Goal: Information Seeking & Learning: Learn about a topic

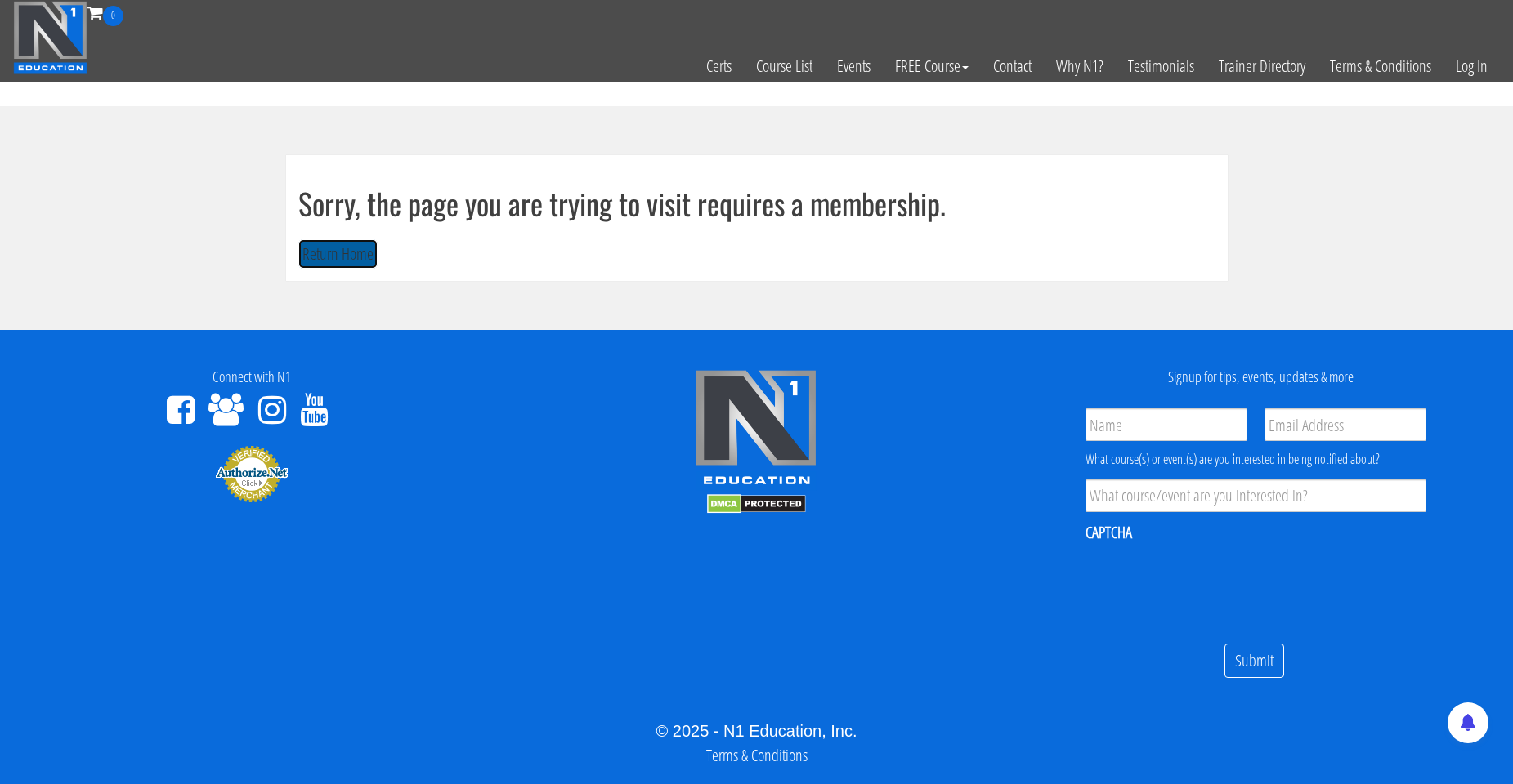
click at [368, 258] on button "Return Home" at bounding box center [338, 254] width 79 height 31
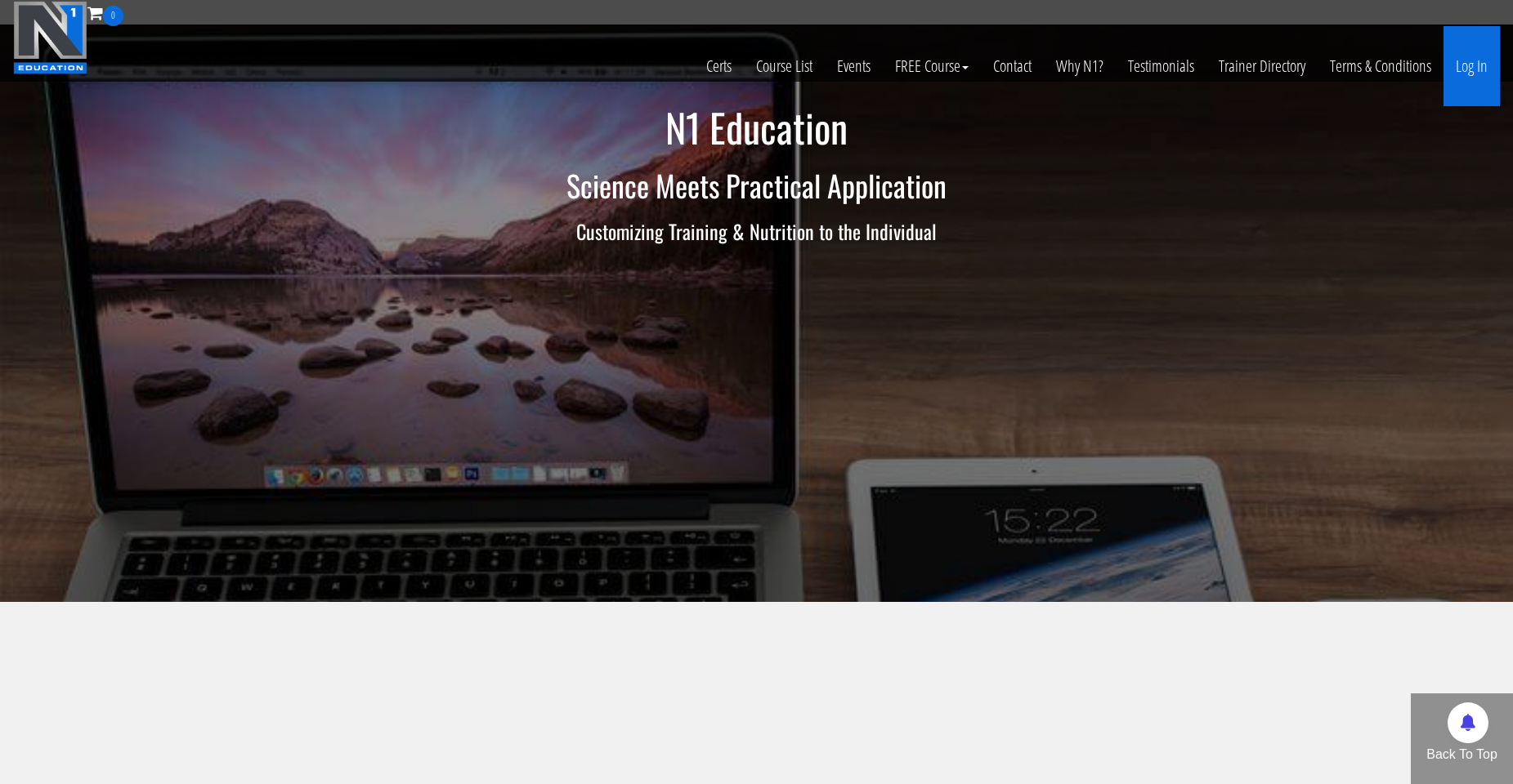
click at [1478, 68] on link "Log In" at bounding box center [1471, 66] width 56 height 80
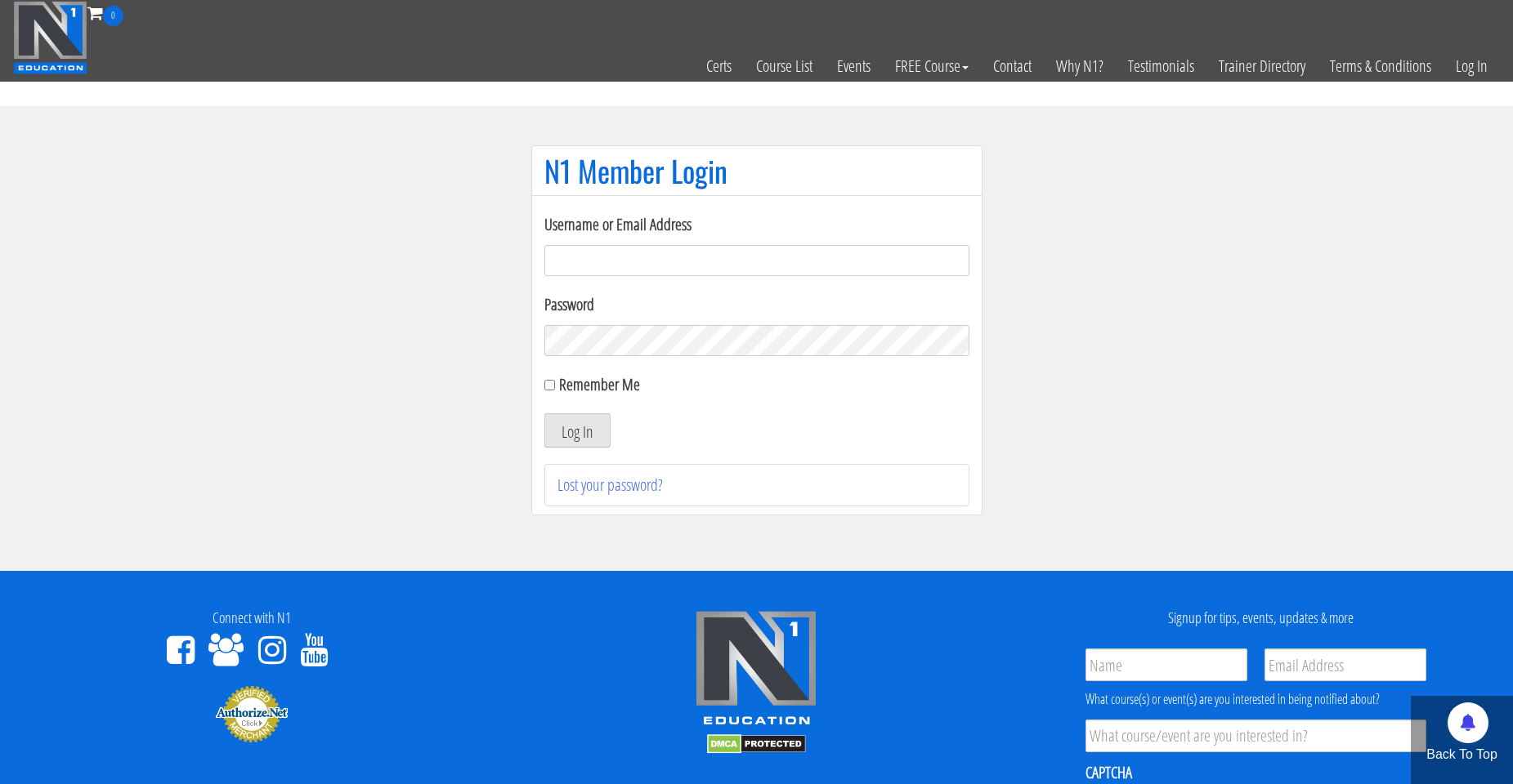
click at [614, 250] on input "Username or Email Address" at bounding box center [756, 260] width 425 height 31
type input "natejb344@hotmail.com"
drag, startPoint x: 618, startPoint y: 390, endPoint x: 609, endPoint y: 409, distance: 21.0
click at [618, 389] on label "Remember Me" at bounding box center [600, 384] width 81 height 22
click at [555, 389] on input "Remember Me" at bounding box center [549, 384] width 11 height 11
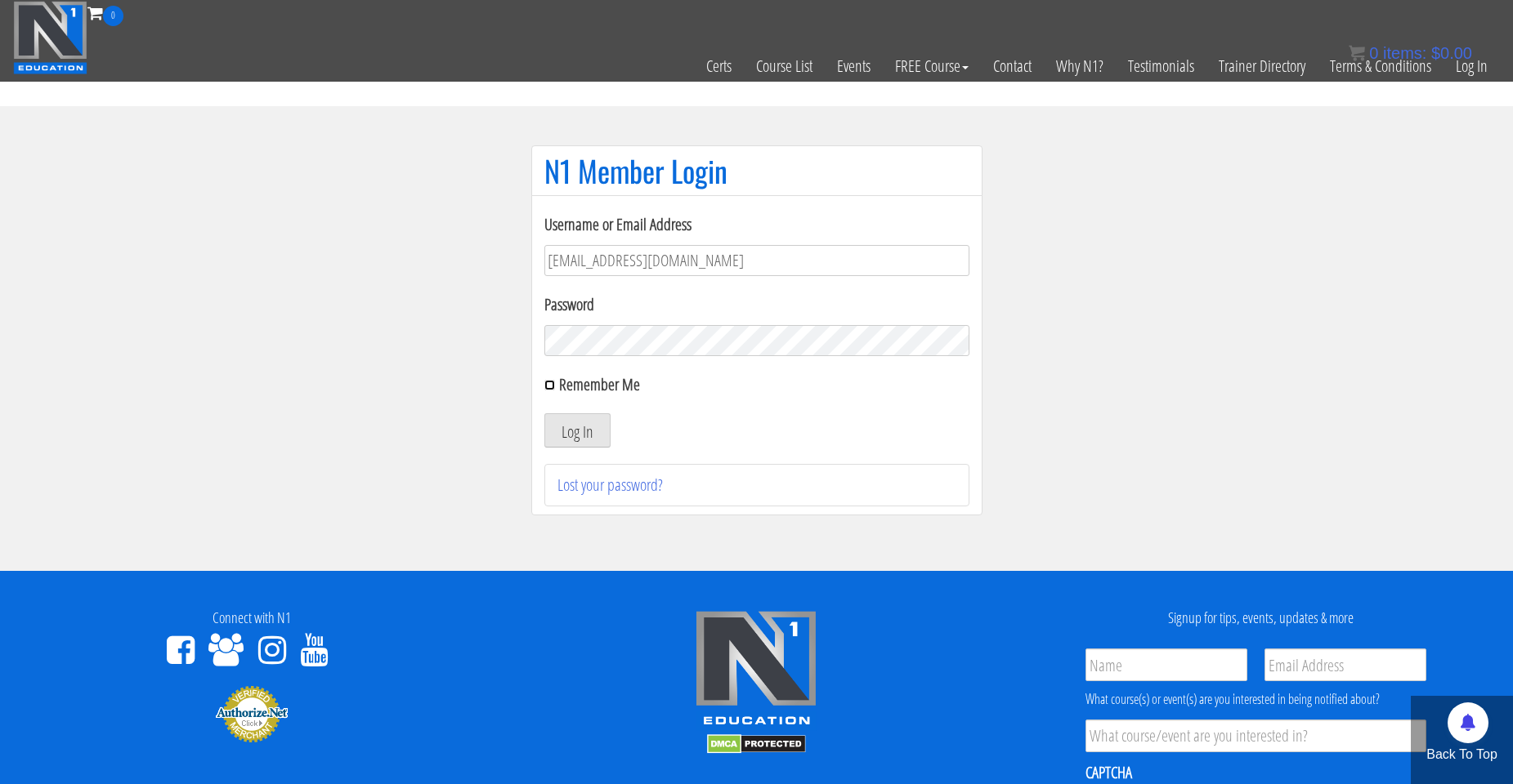
checkbox input "true"
click at [603, 418] on button "Log In" at bounding box center [577, 430] width 66 height 34
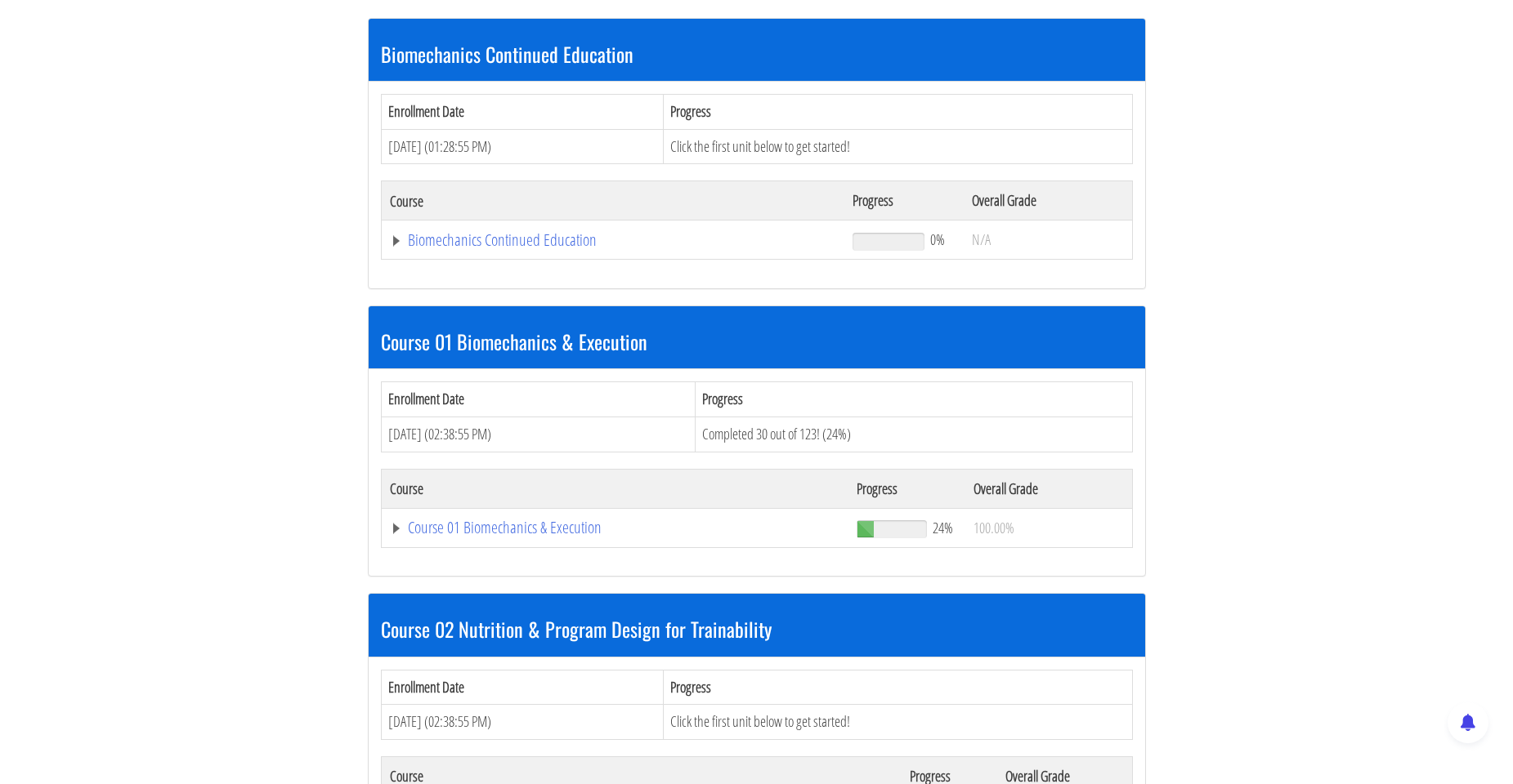
scroll to position [408, 0]
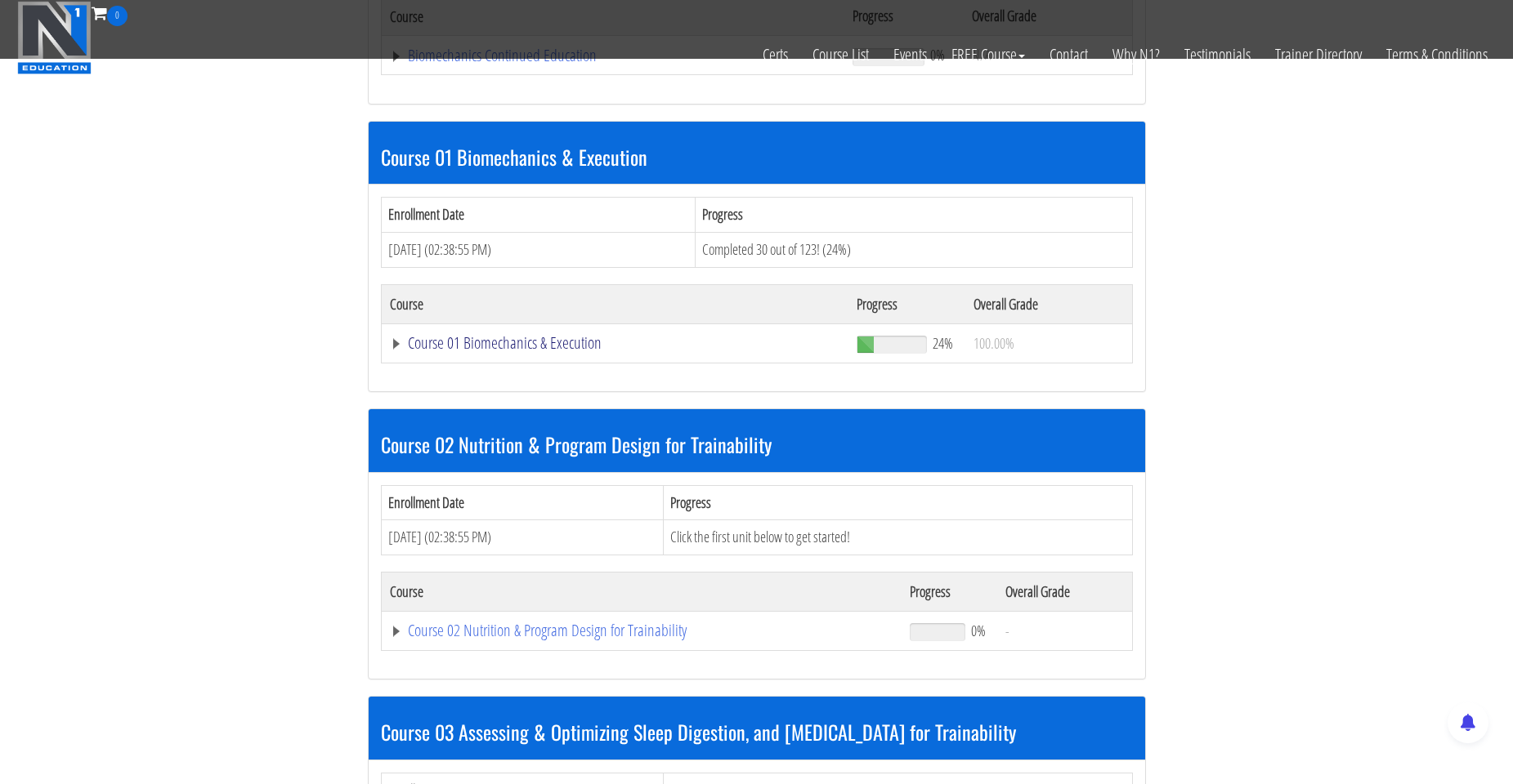
click at [573, 345] on link "Course 01 Biomechanics & Execution" at bounding box center [616, 342] width 451 height 16
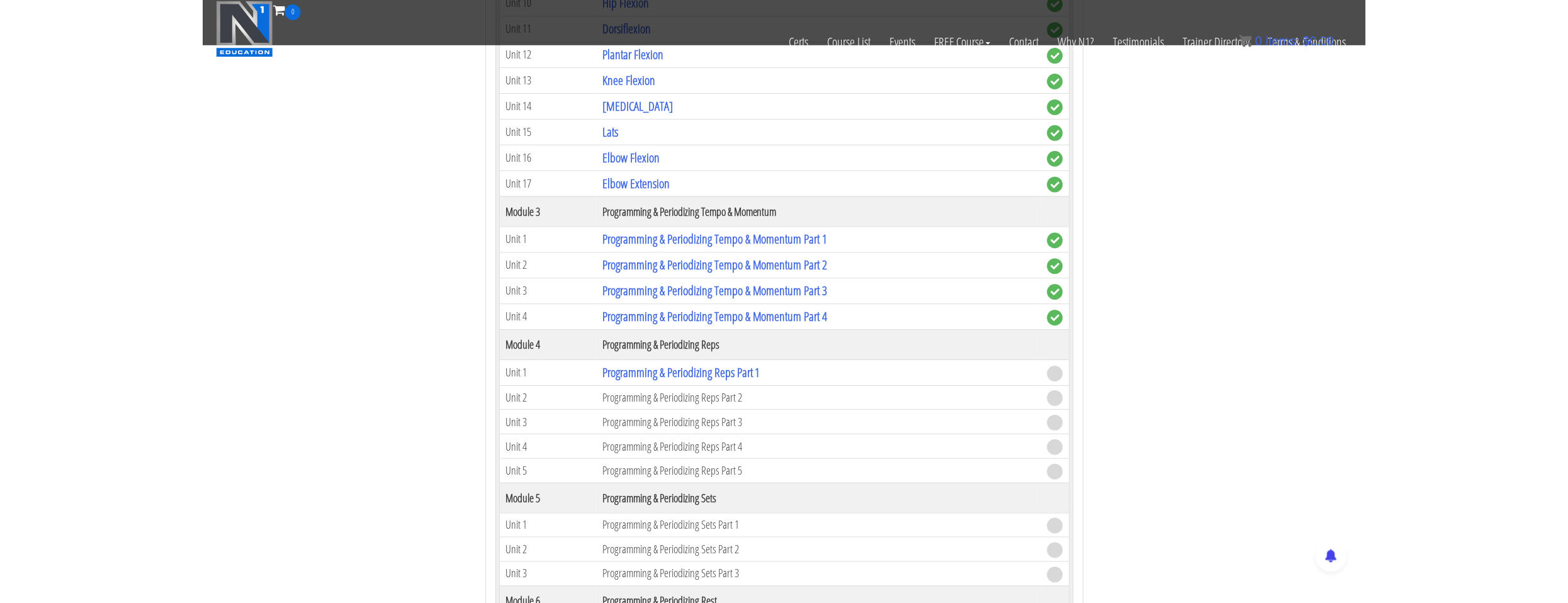
scroll to position [1258, 0]
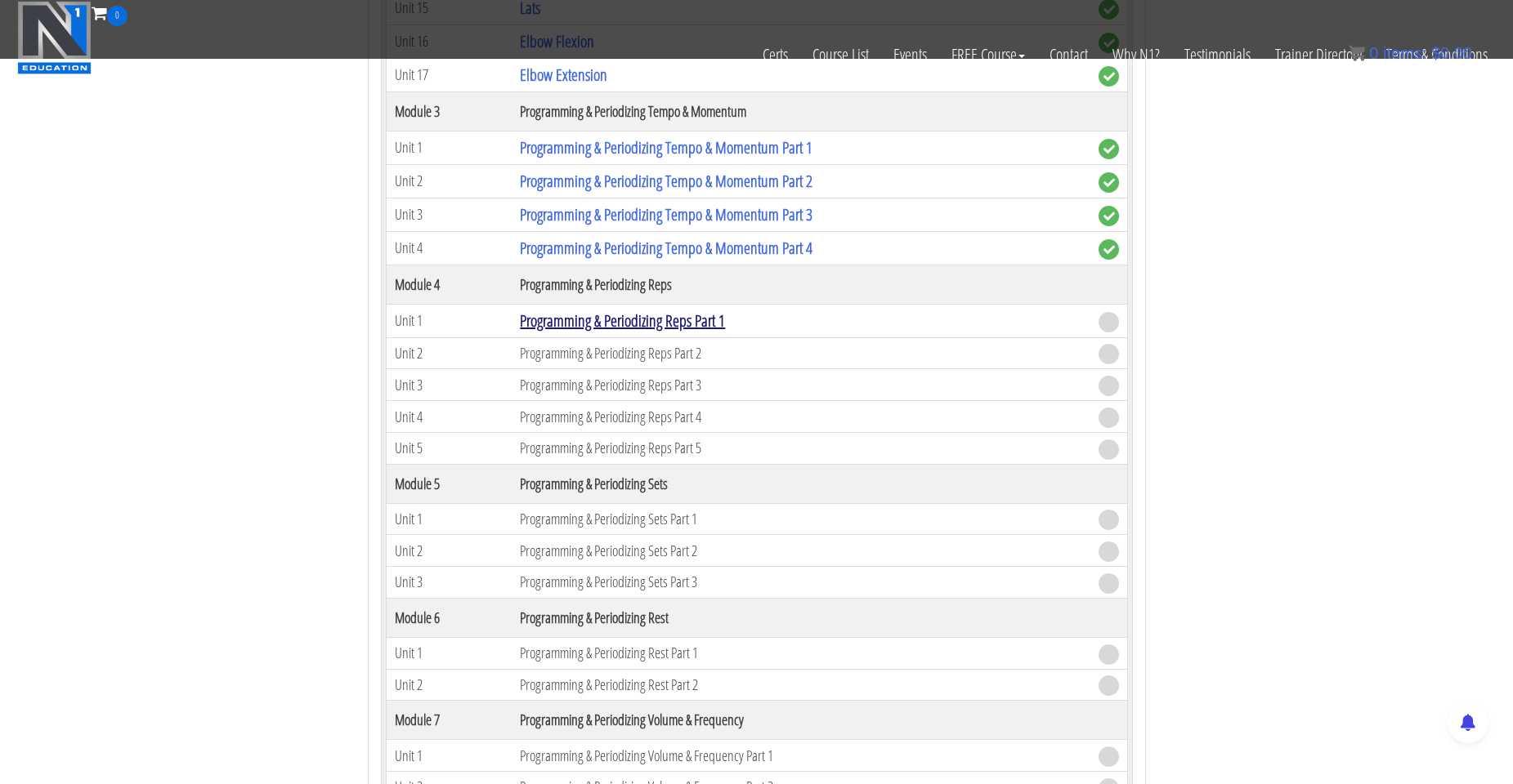
click at [669, 316] on link "Programming & Periodizing Reps Part 1" at bounding box center [622, 320] width 205 height 22
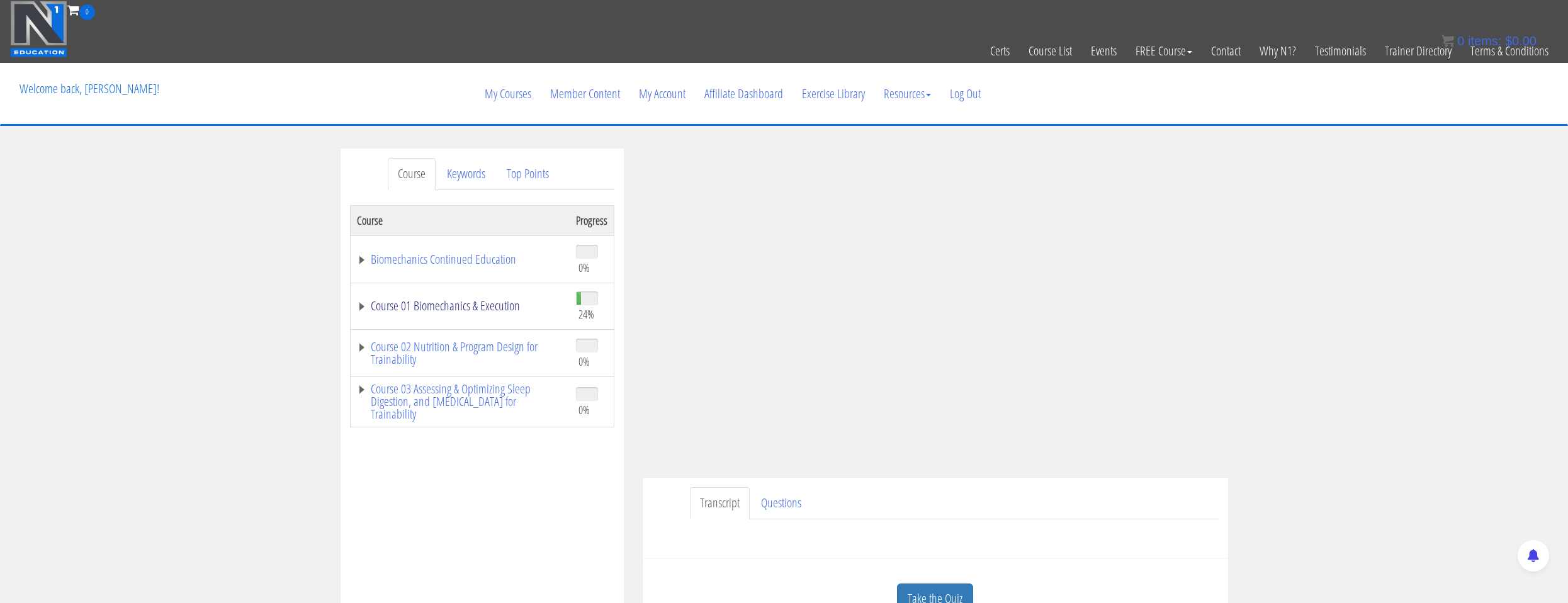
click at [482, 305] on link "Course 01 Biomechanics & Execution" at bounding box center [460, 306] width 206 height 13
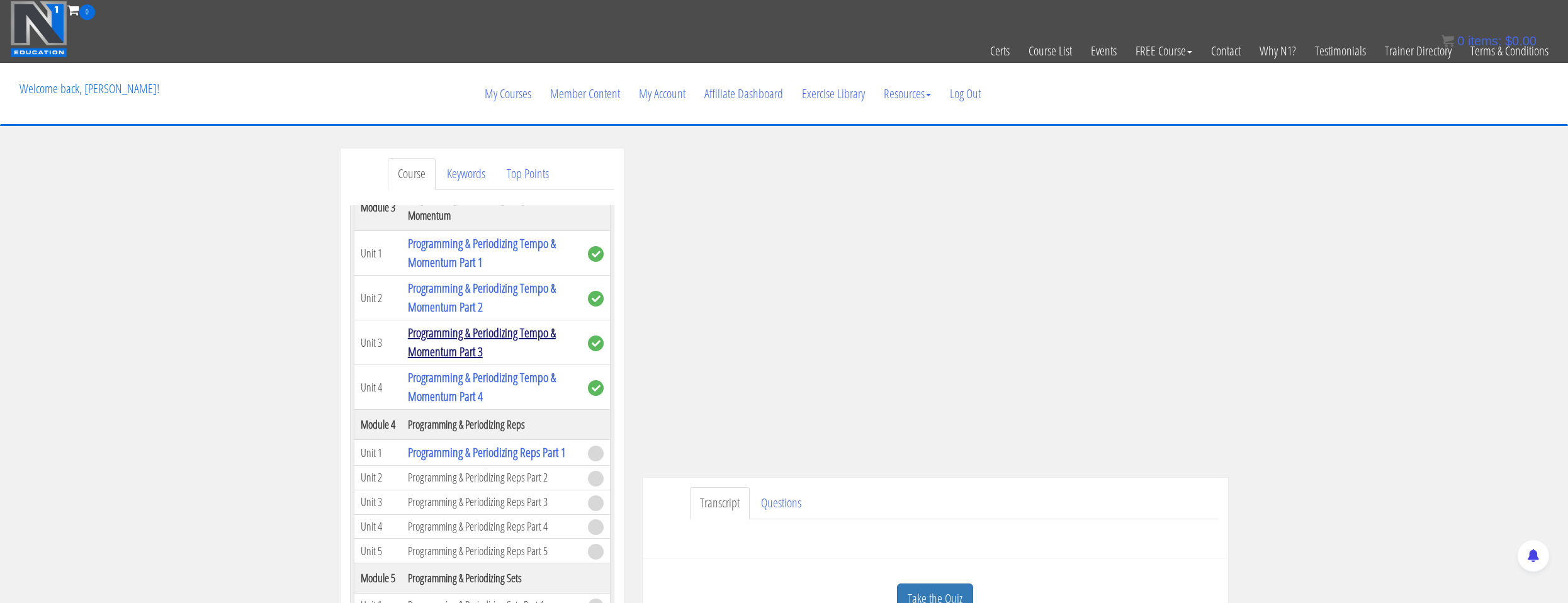
scroll to position [1006, 0]
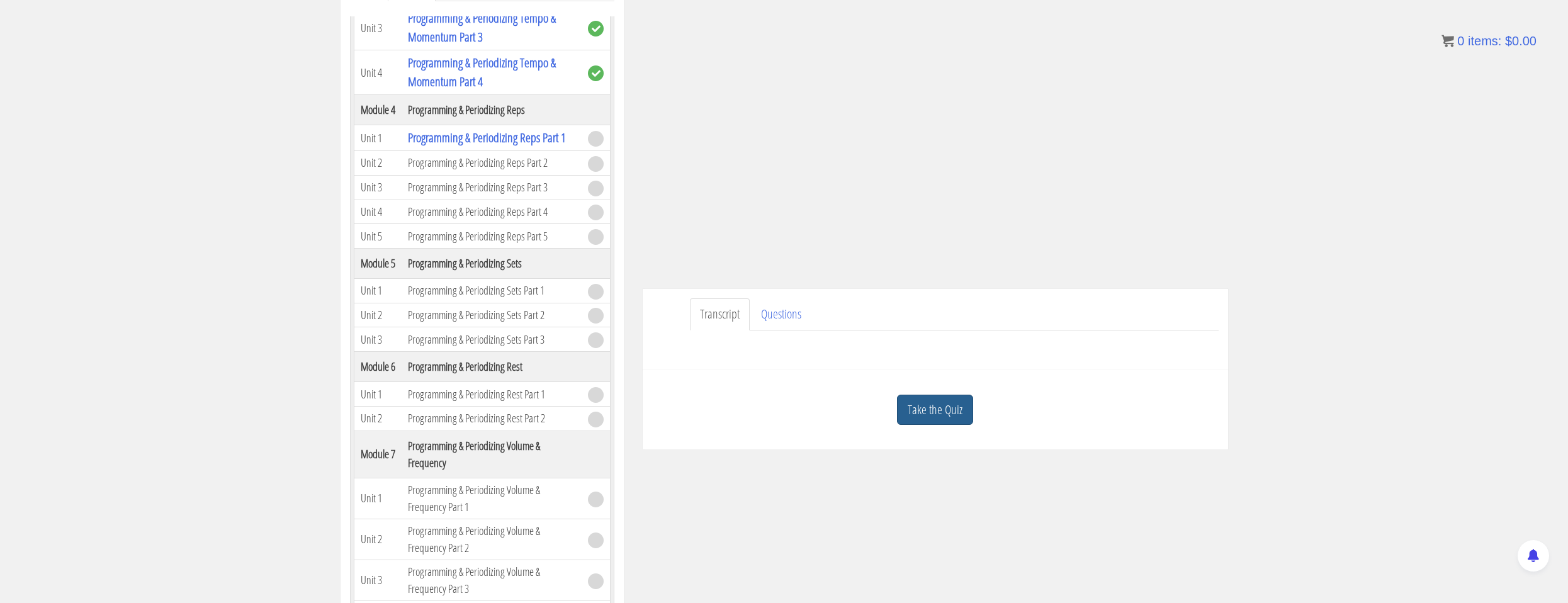
click at [919, 417] on link "Take the Quiz" at bounding box center [935, 410] width 76 height 31
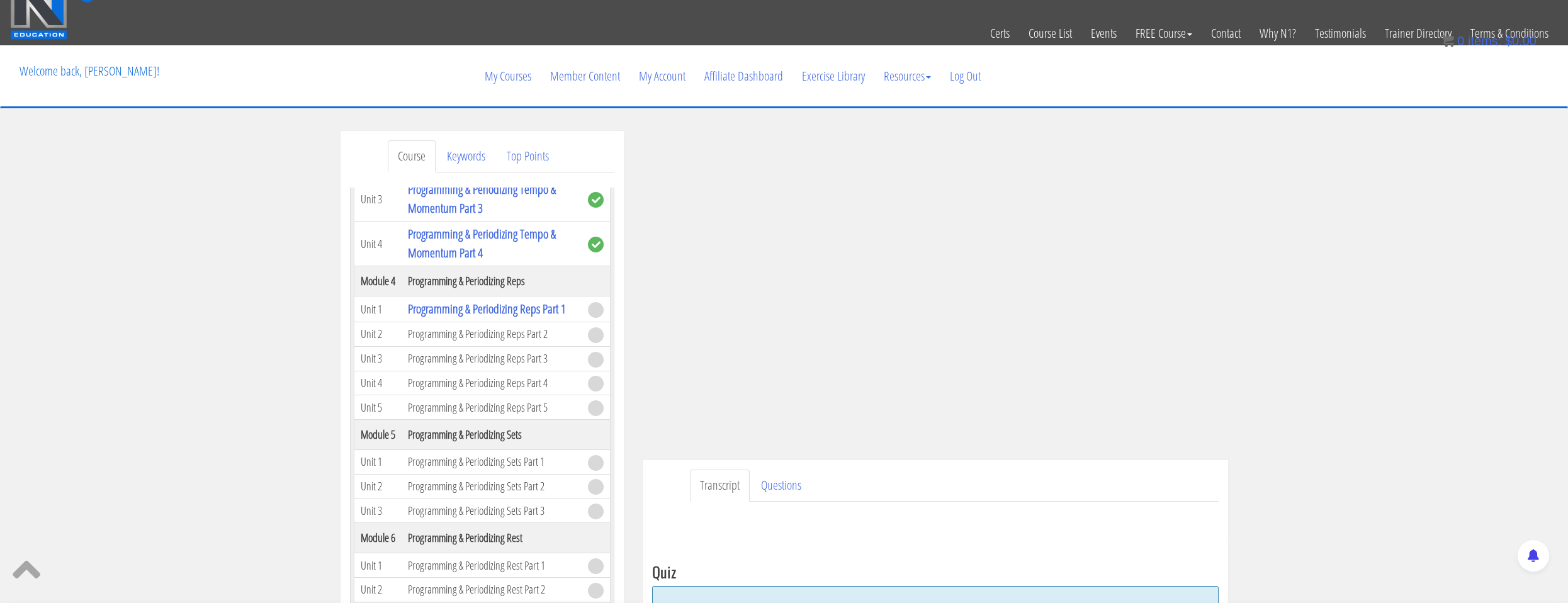
scroll to position [269, 0]
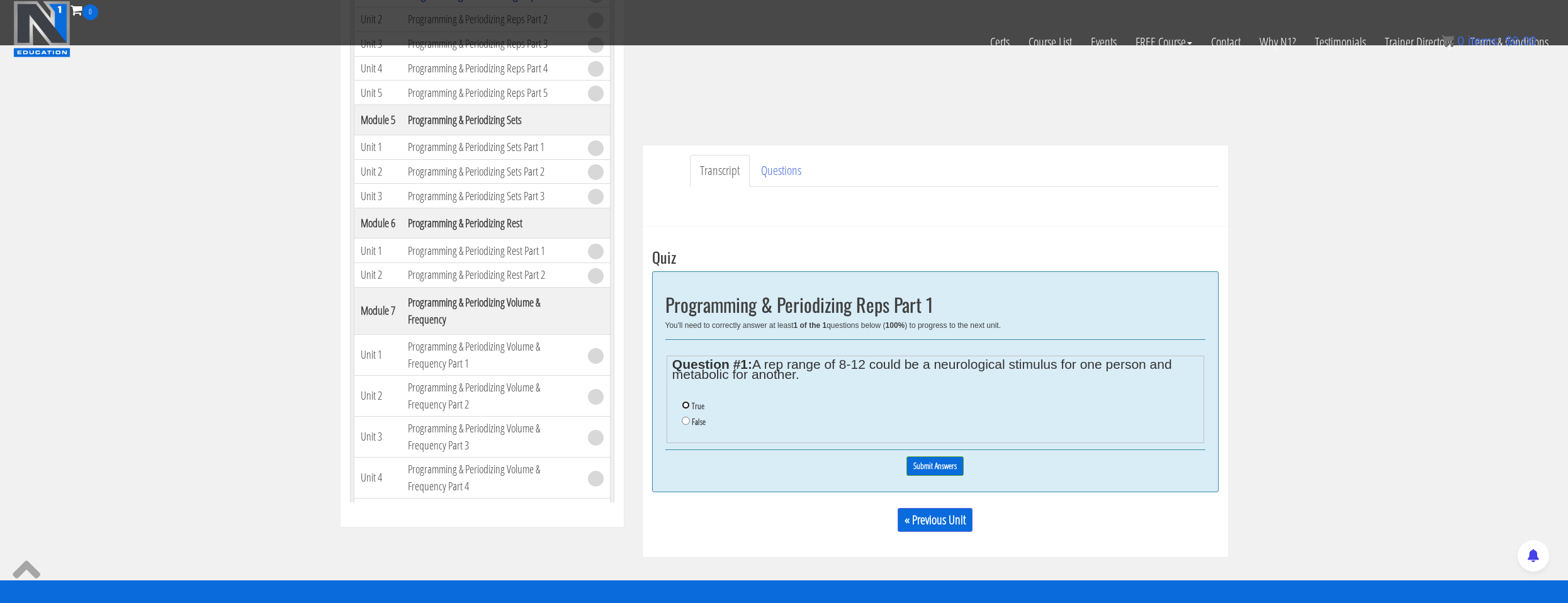
click at [687, 408] on input "True" at bounding box center [685, 404] width 8 height 8
radio input "true"
click at [921, 467] on input "Submit Answers" at bounding box center [935, 466] width 57 height 19
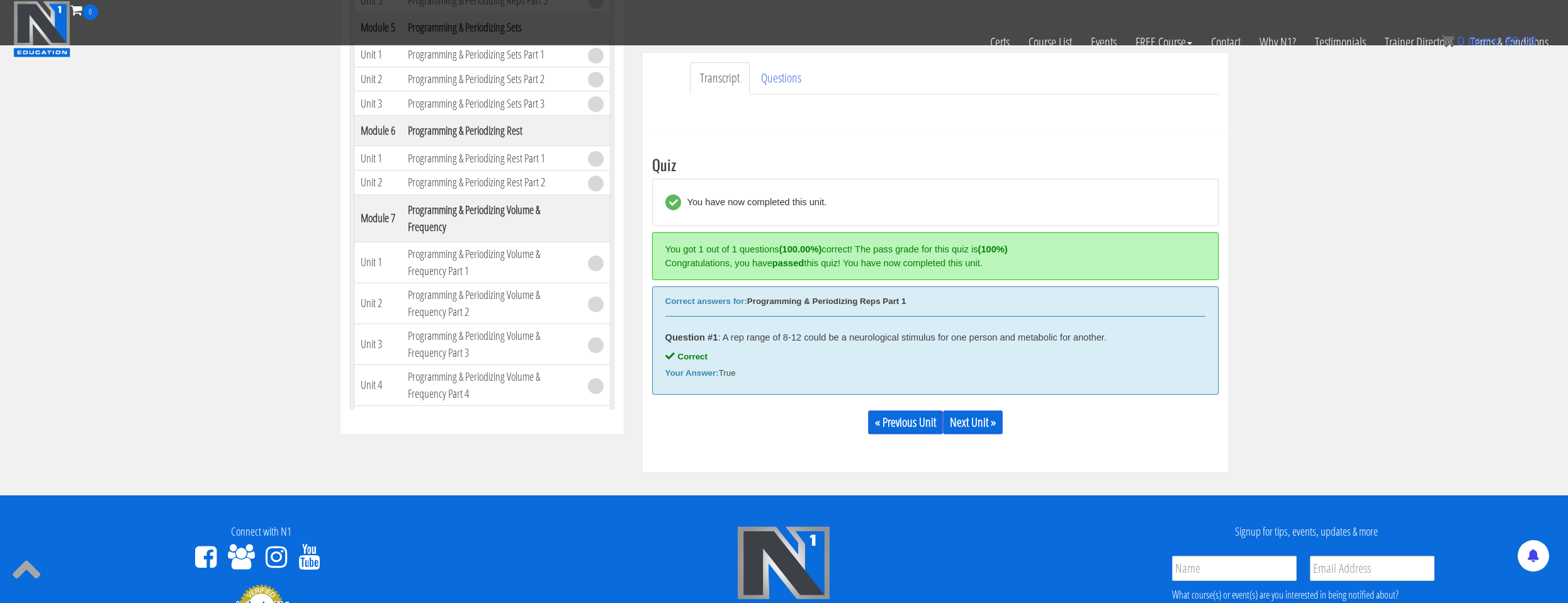
scroll to position [478, 0]
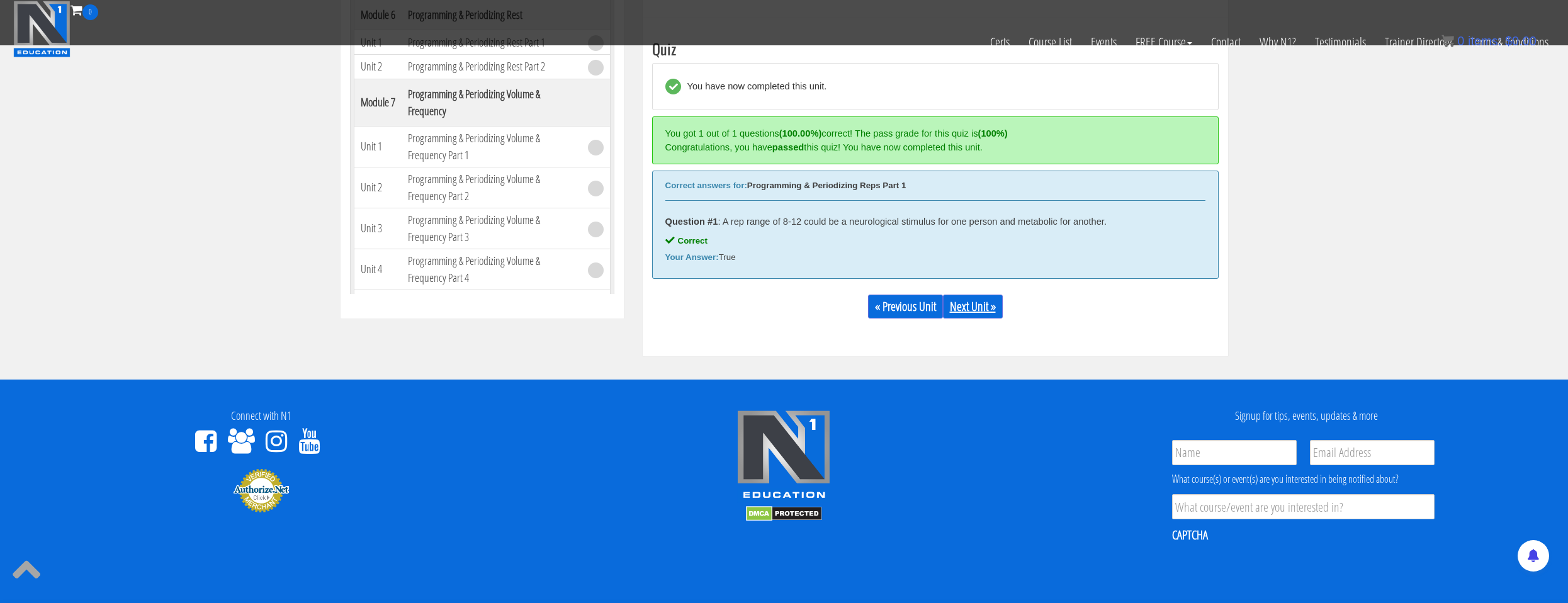
click at [957, 318] on link "Next Unit »" at bounding box center [972, 306] width 60 height 24
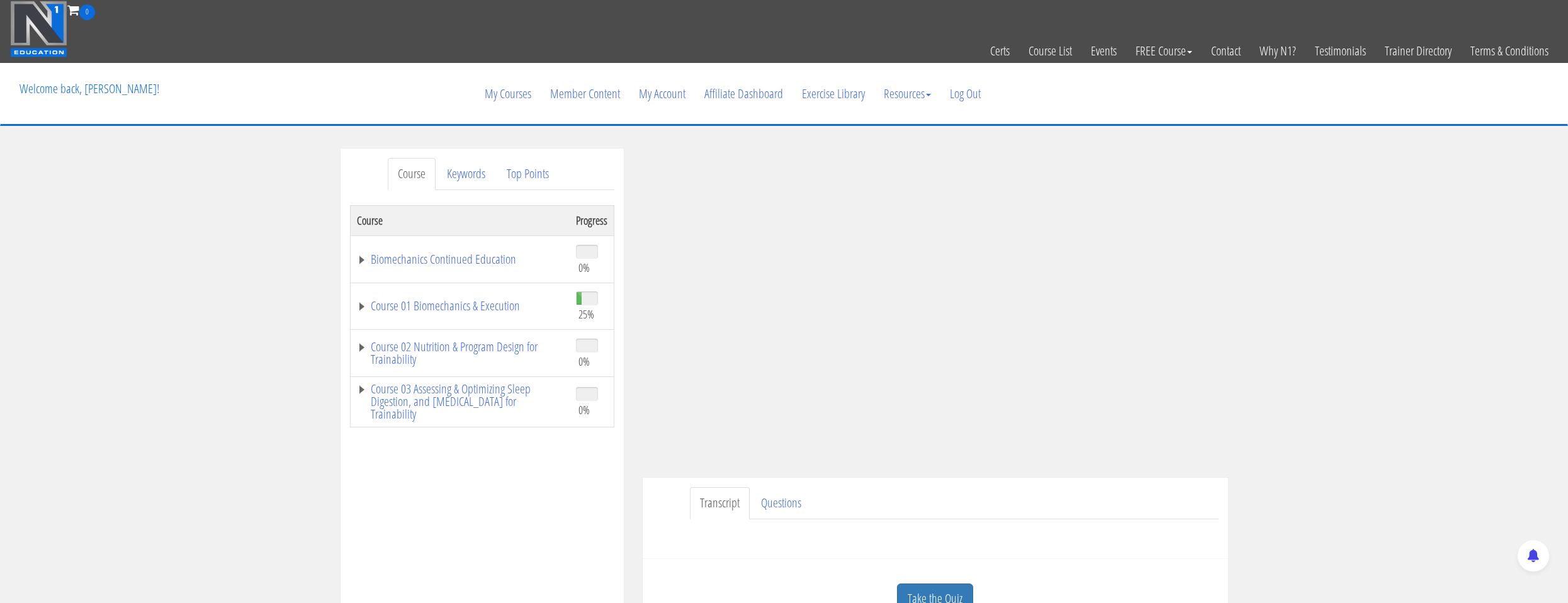
click at [807, 371] on div at bounding box center [784, 301] width 1568 height 603
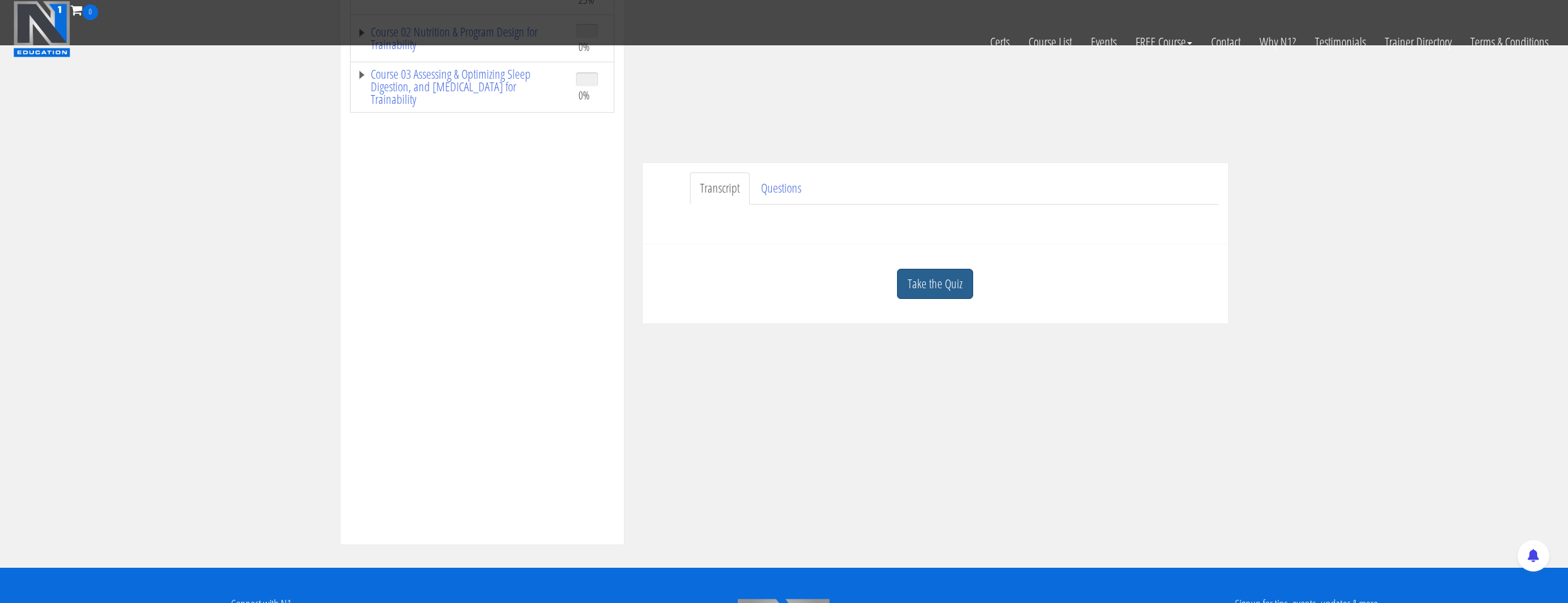
click at [925, 298] on div "Take the Quiz" at bounding box center [935, 283] width 566 height 61
click at [925, 297] on link "Take the Quiz" at bounding box center [935, 284] width 76 height 31
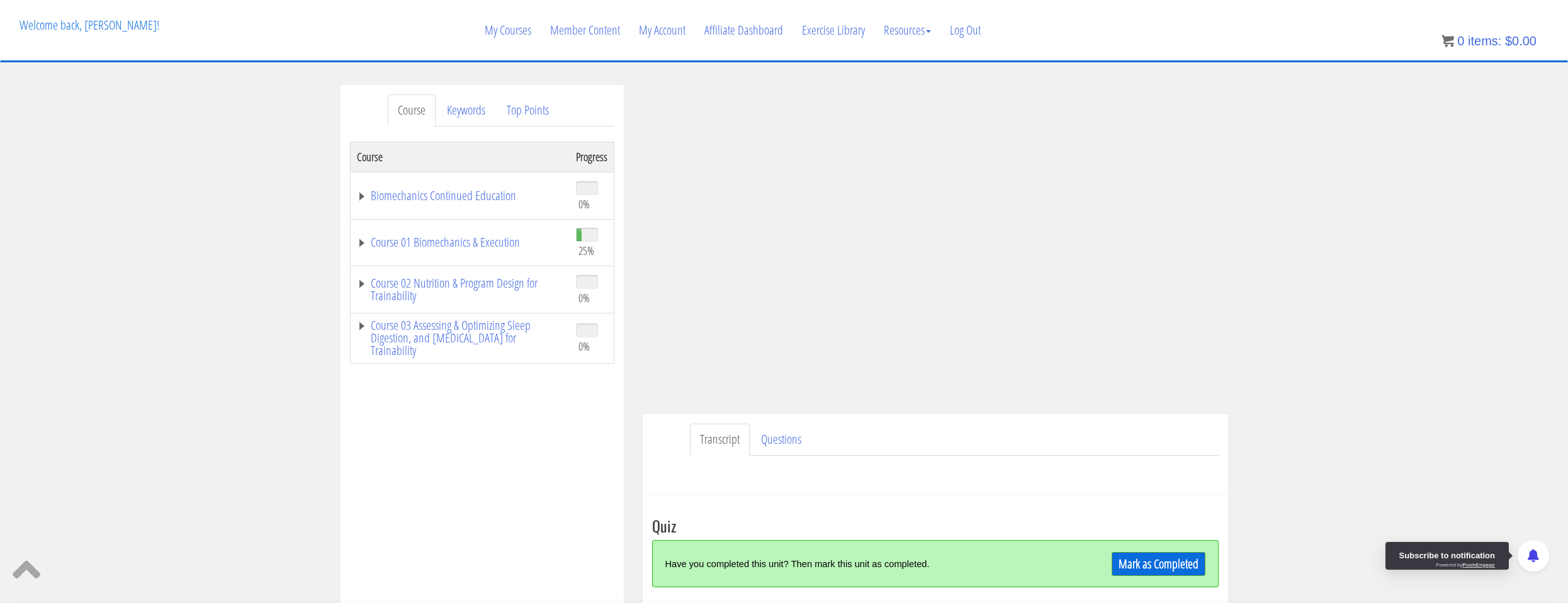
scroll to position [189, 0]
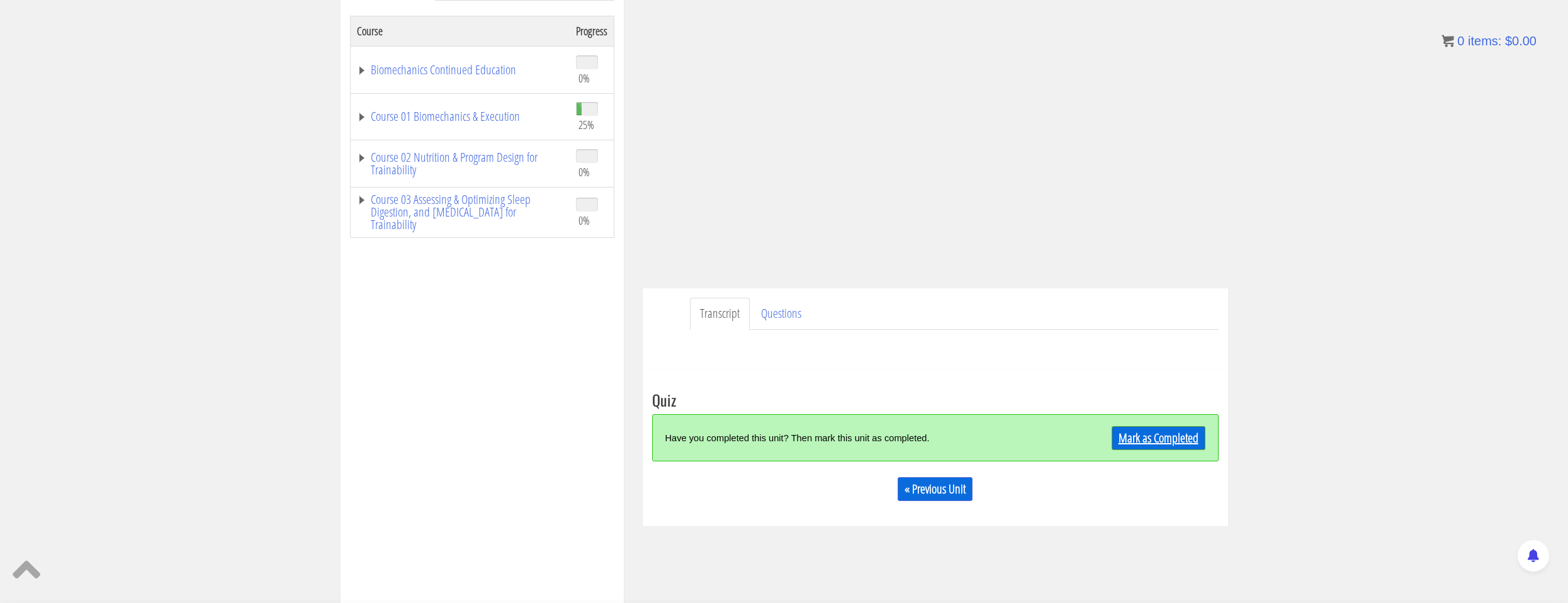
click at [1129, 442] on link "Mark as Completed" at bounding box center [1158, 438] width 94 height 24
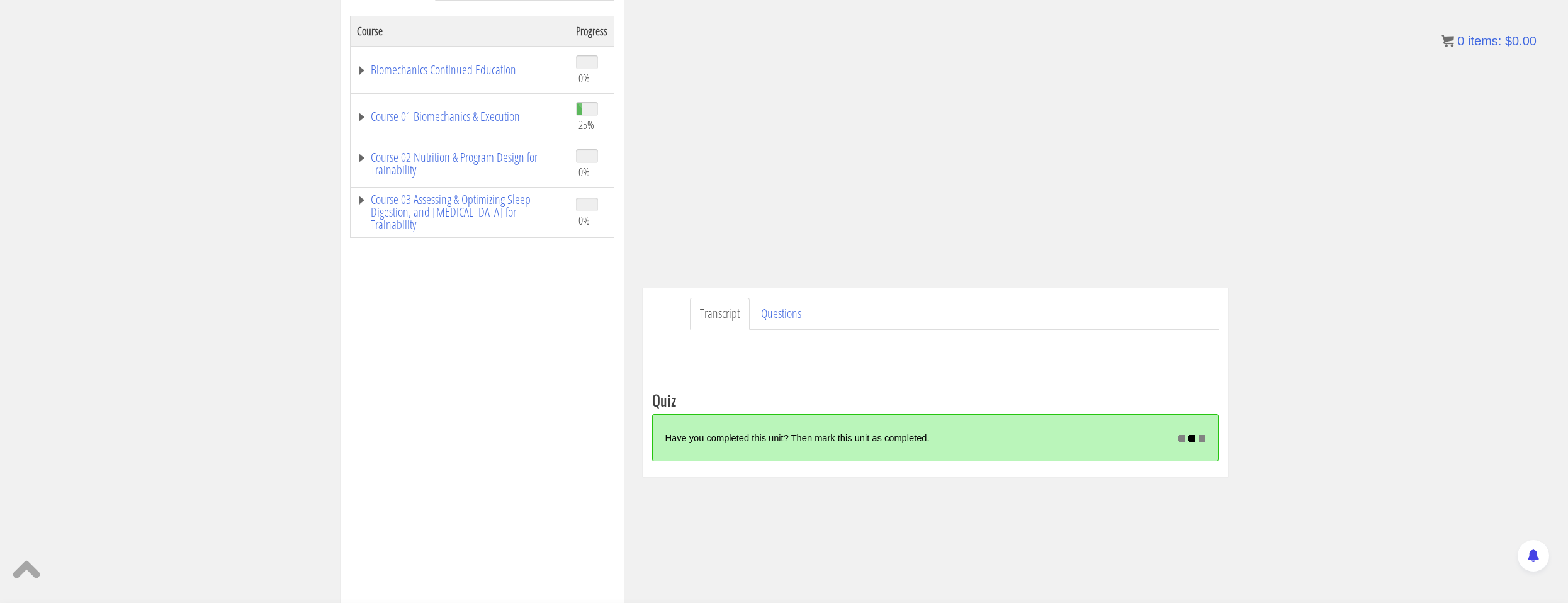
scroll to position [127, 0]
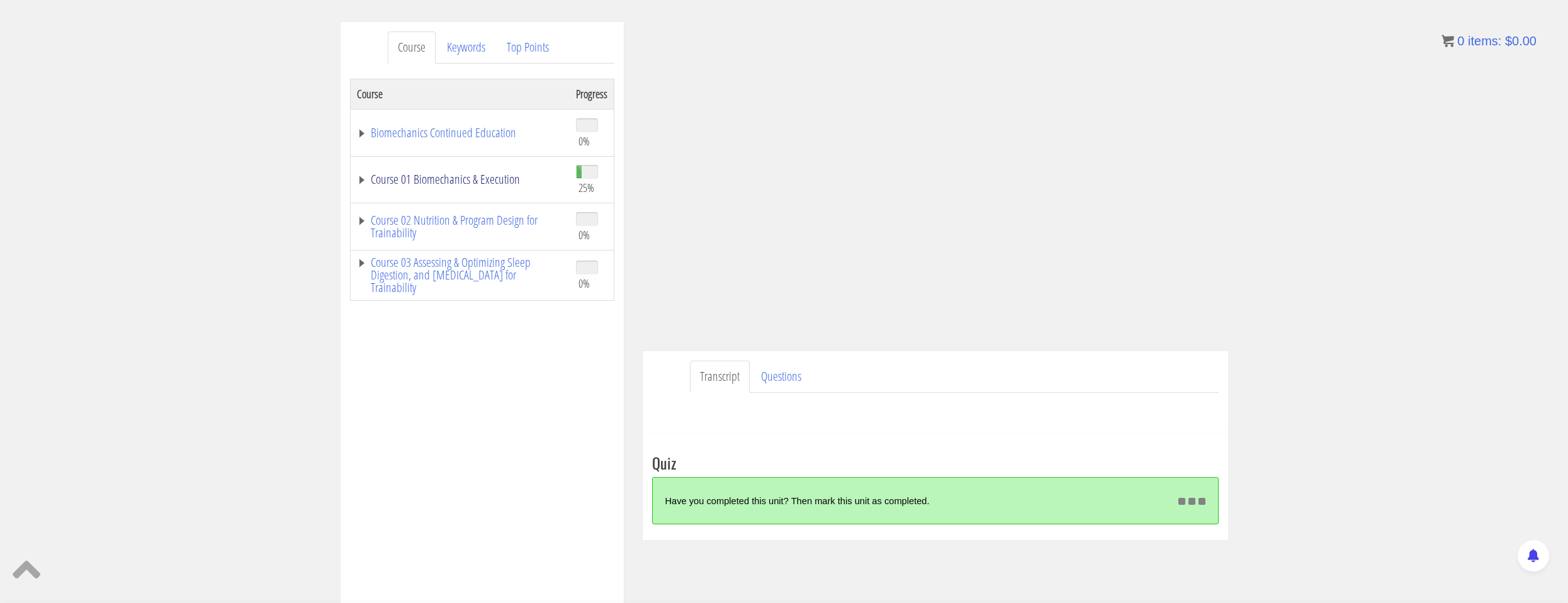
click at [504, 184] on link "Course 01 Biomechanics & Execution" at bounding box center [460, 179] width 206 height 13
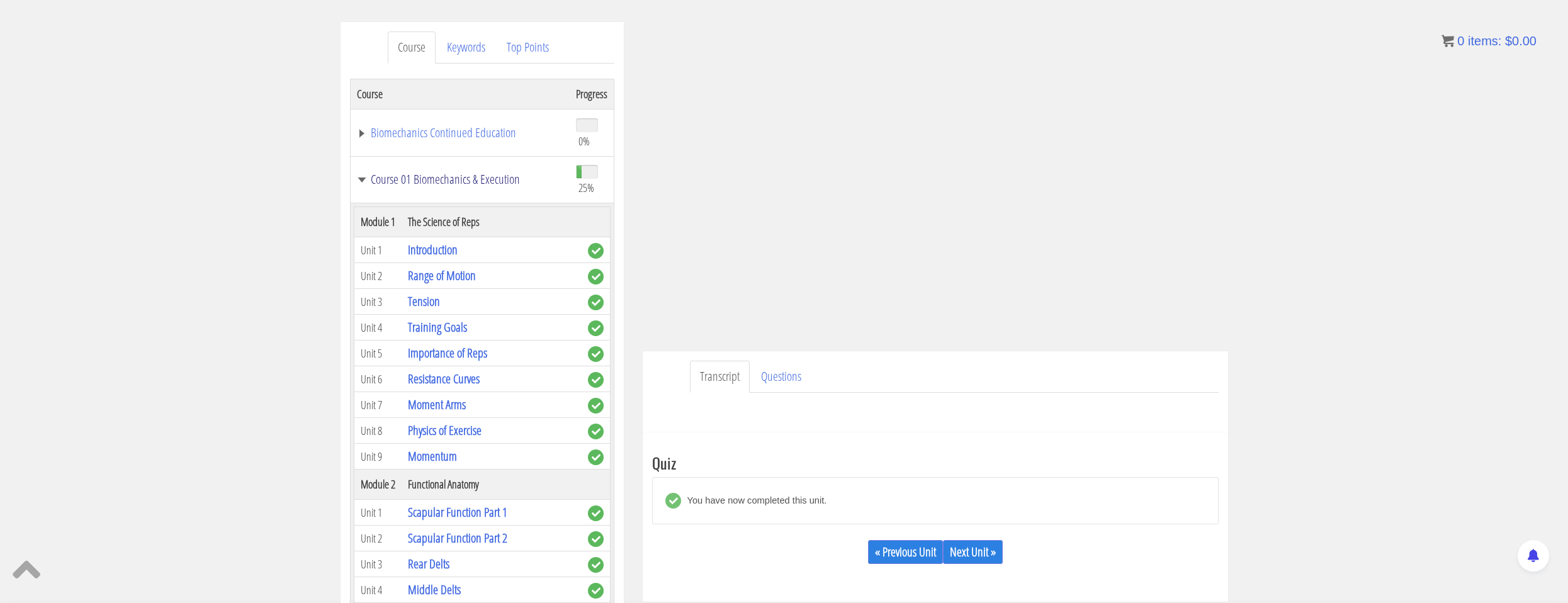
scroll to position [314, 0]
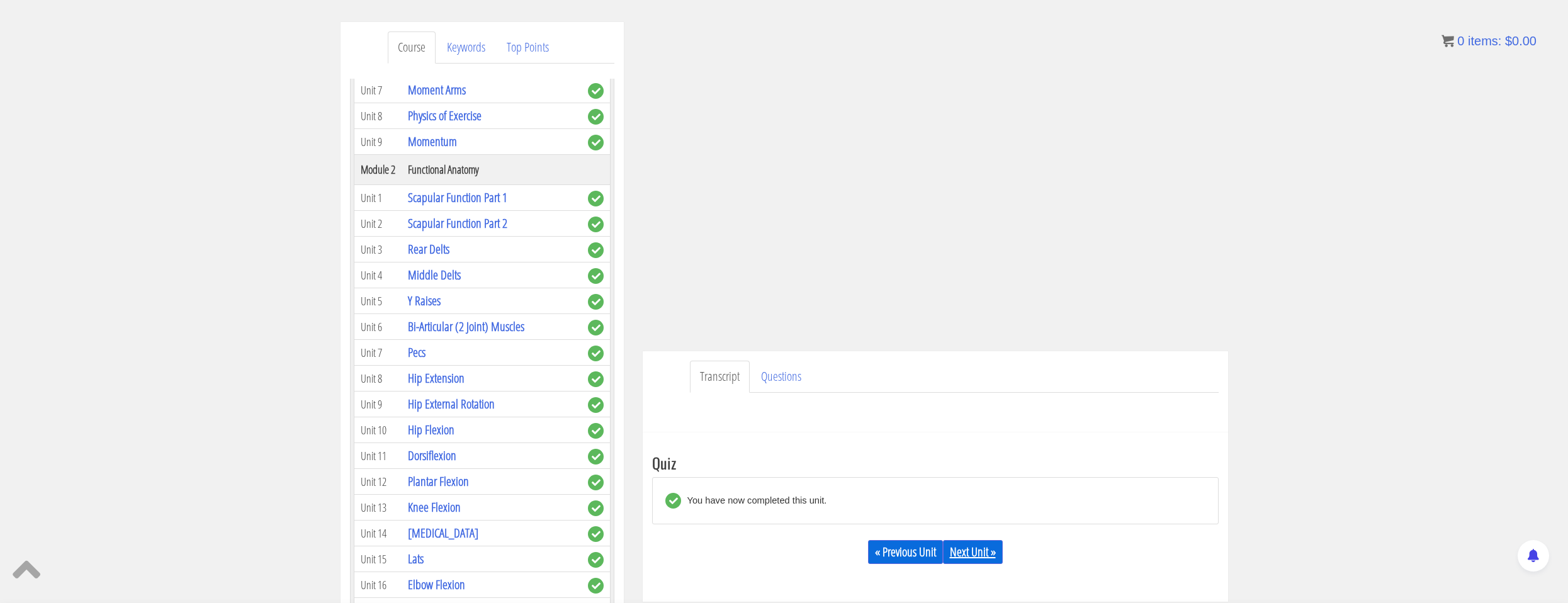
click at [967, 544] on link "Next Unit »" at bounding box center [972, 551] width 60 height 24
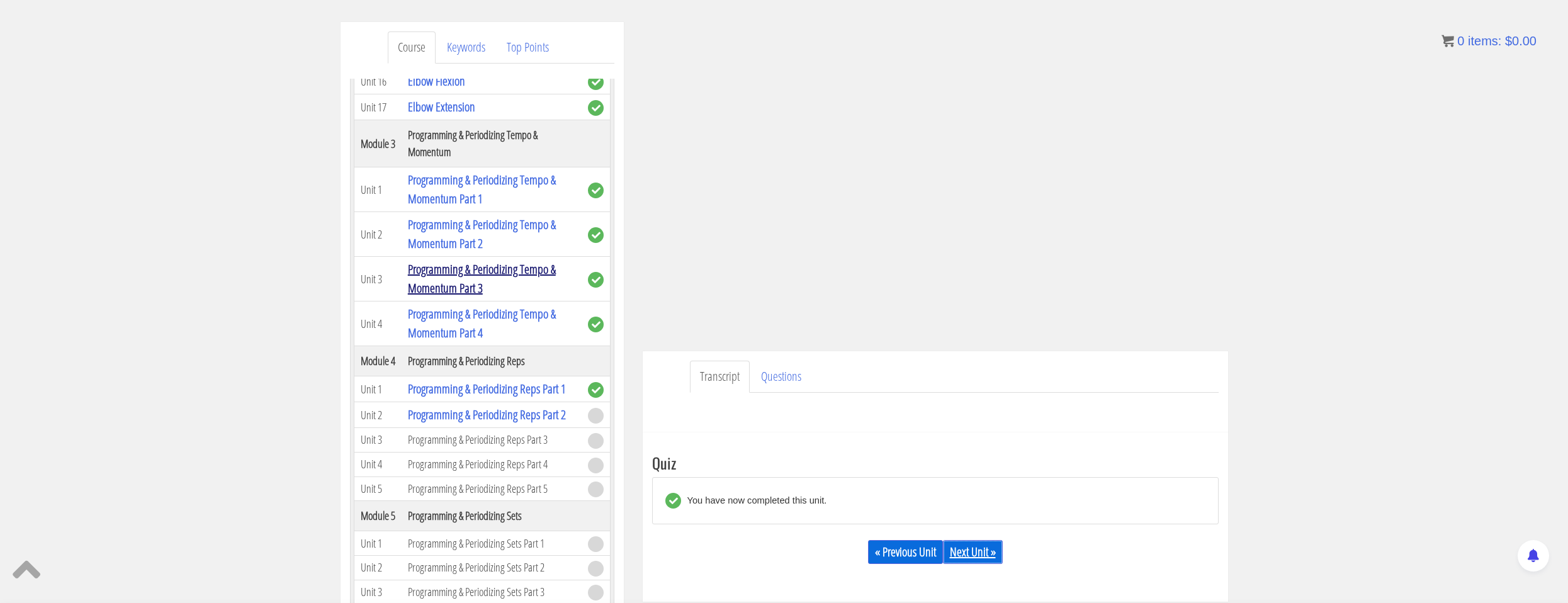
scroll to position [1070, 0]
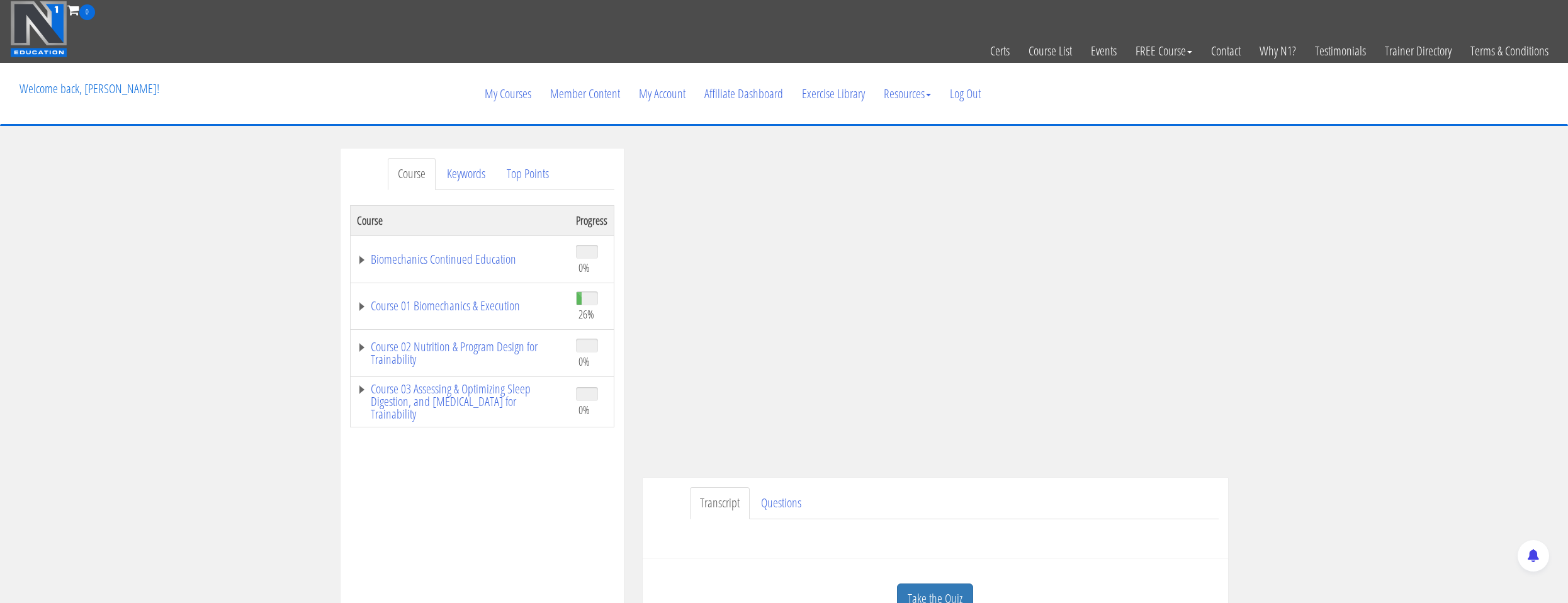
scroll to position [252, 0]
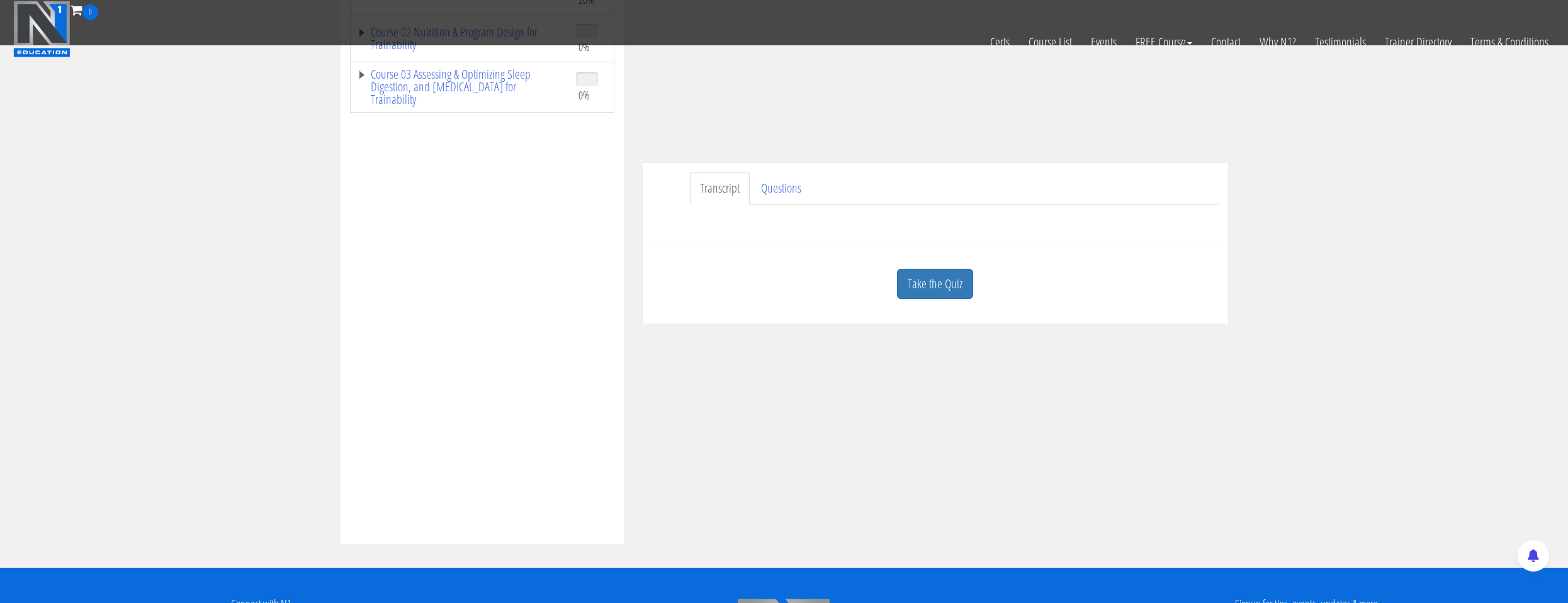
click at [957, 315] on div "Take the Quiz Quiz Programming & Periodizing Reps Part 3 You'll need to correct…" at bounding box center [935, 284] width 586 height 80
click at [952, 297] on link "Take the Quiz" at bounding box center [935, 284] width 76 height 31
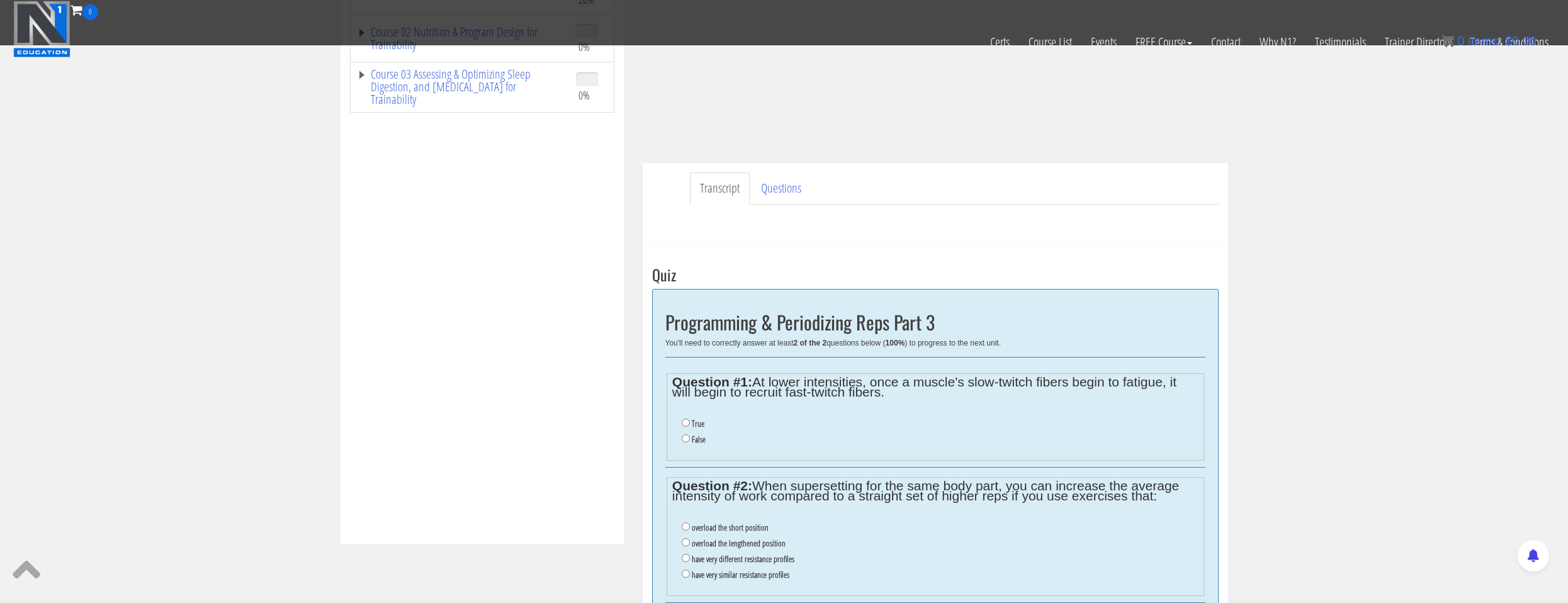
scroll to position [314, 0]
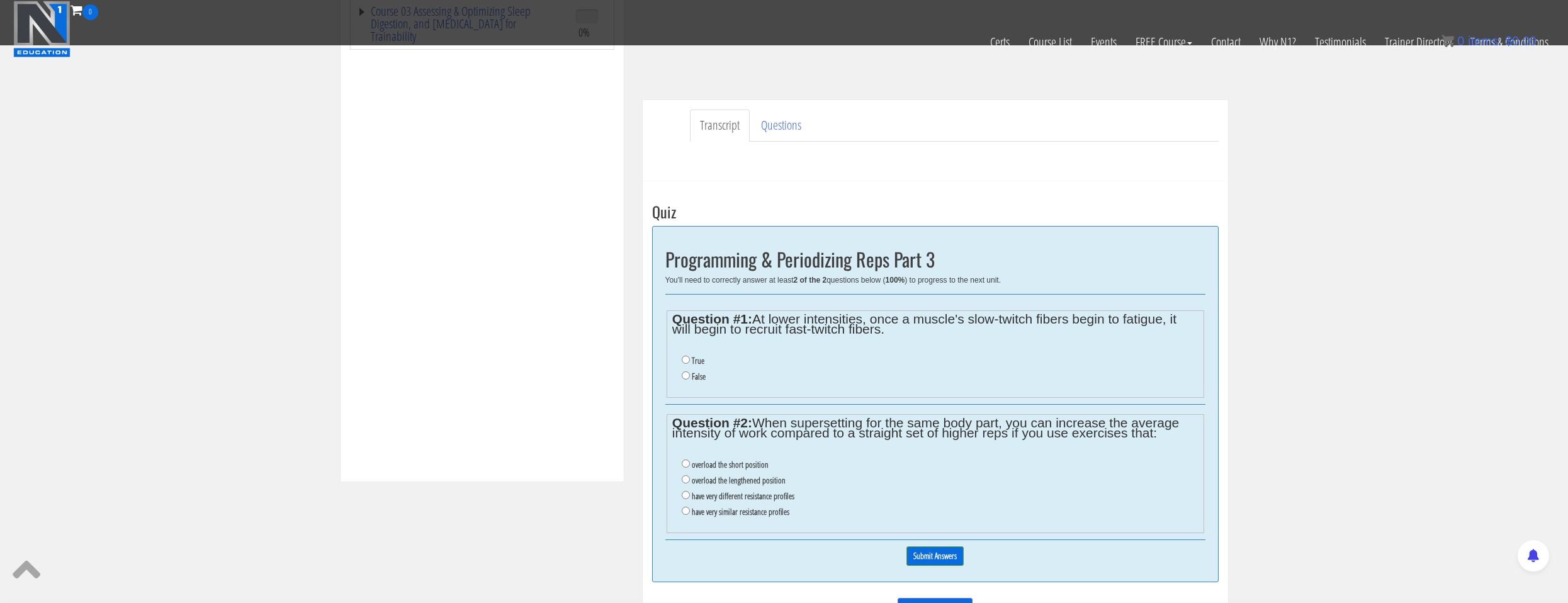
click at [776, 507] on label "have very similar resistance profiles" at bounding box center [740, 512] width 97 height 10
click at [690, 507] on input "have very similar resistance profiles" at bounding box center [685, 510] width 8 height 8
radio input "true"
click at [683, 362] on input "True" at bounding box center [685, 359] width 8 height 8
radio input "true"
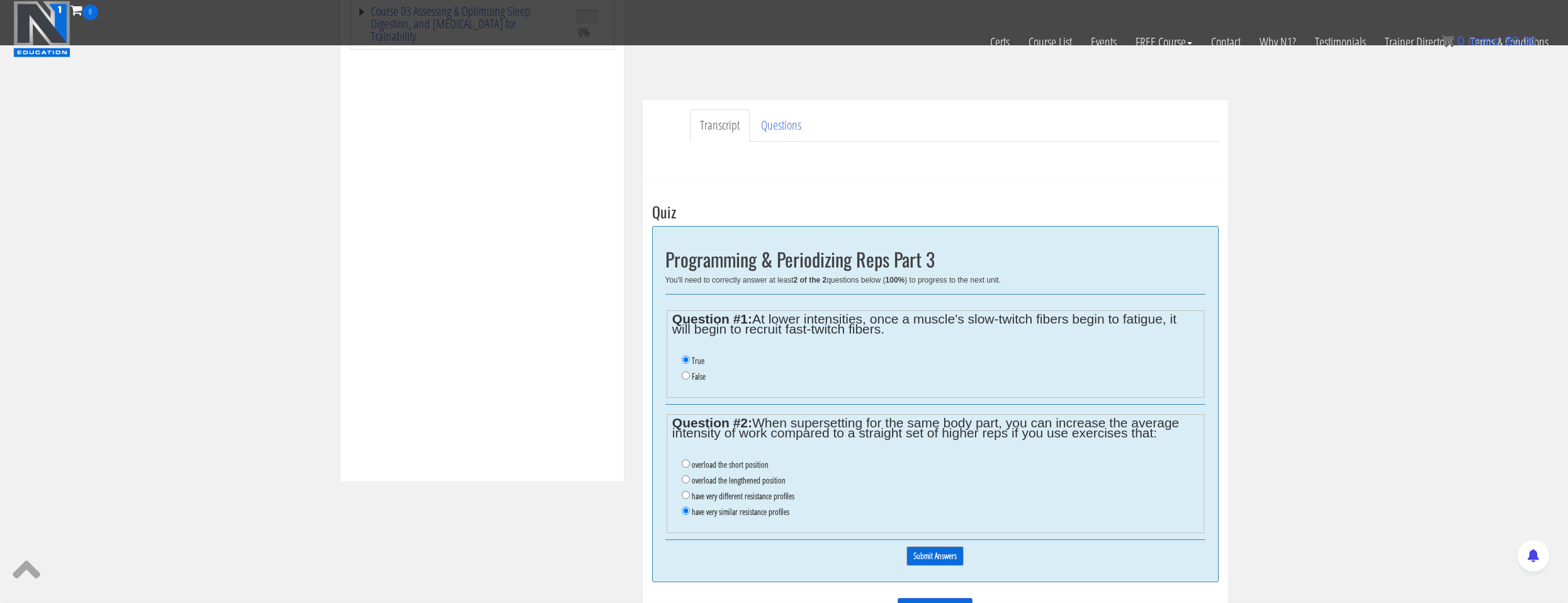
click at [943, 564] on input "Submit Answers" at bounding box center [935, 556] width 57 height 19
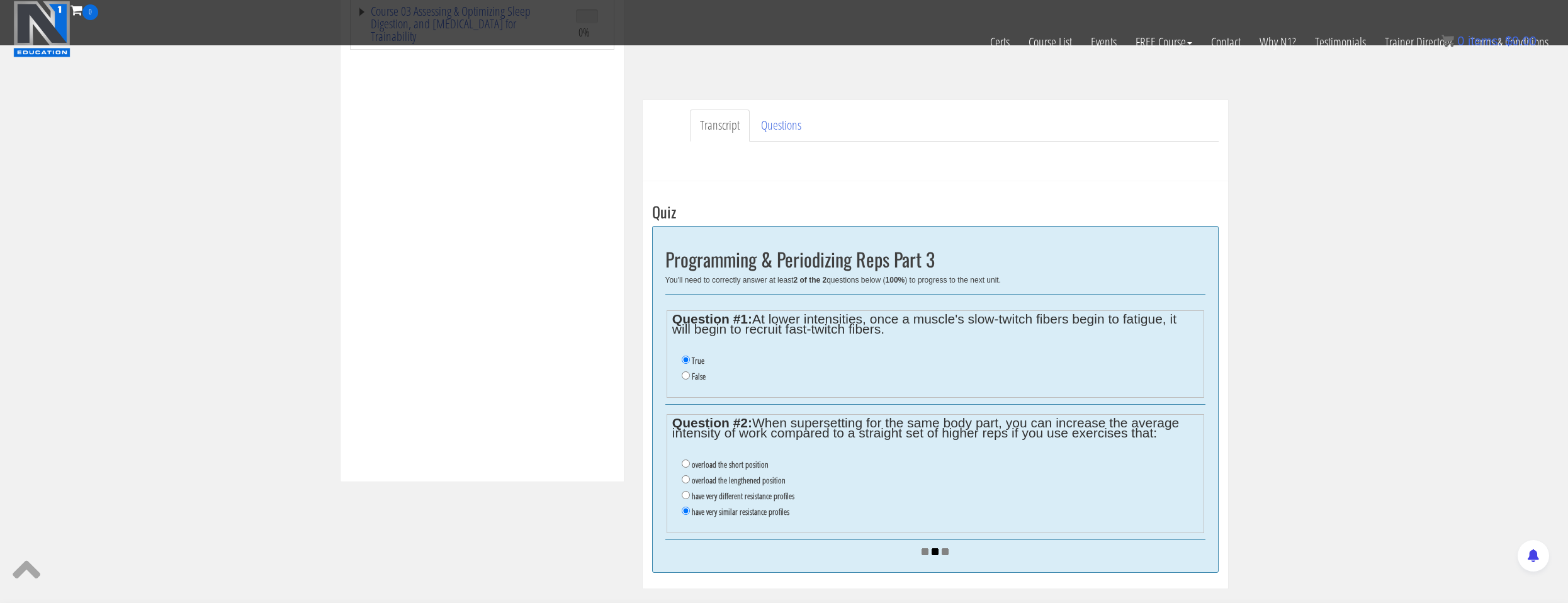
scroll to position [440, 0]
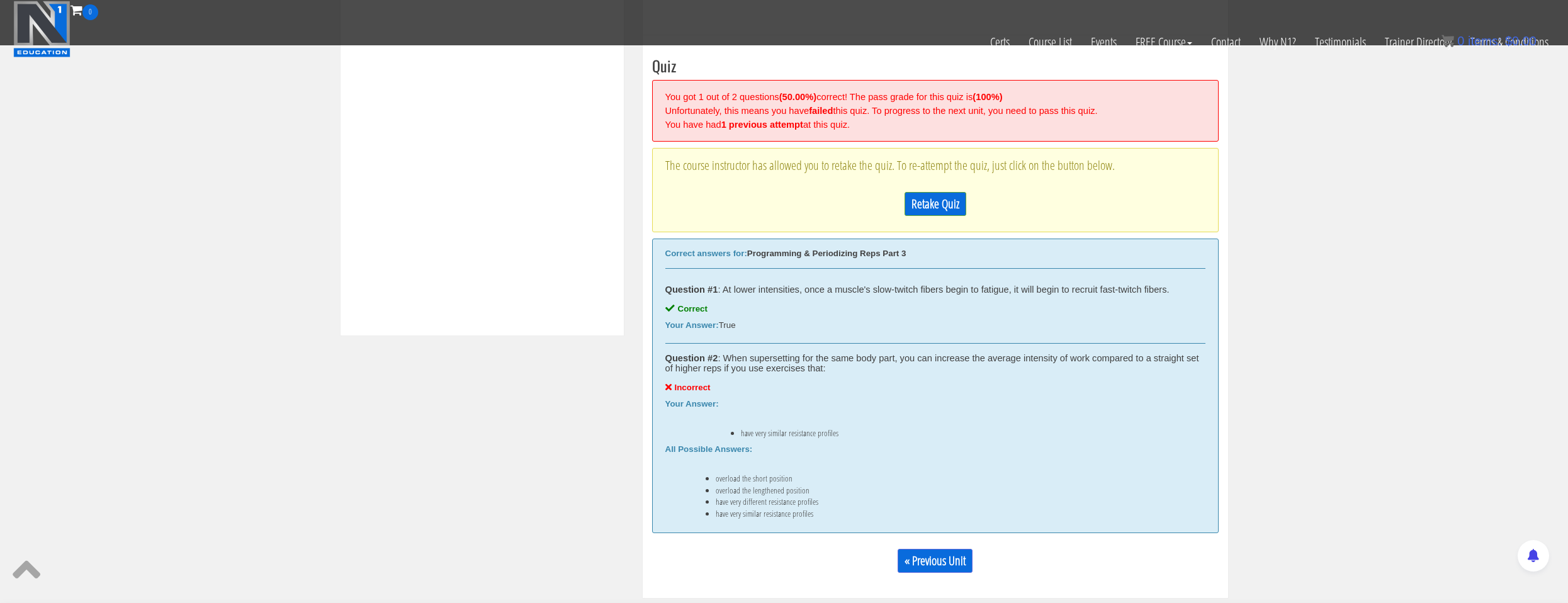
scroll to position [478, 0]
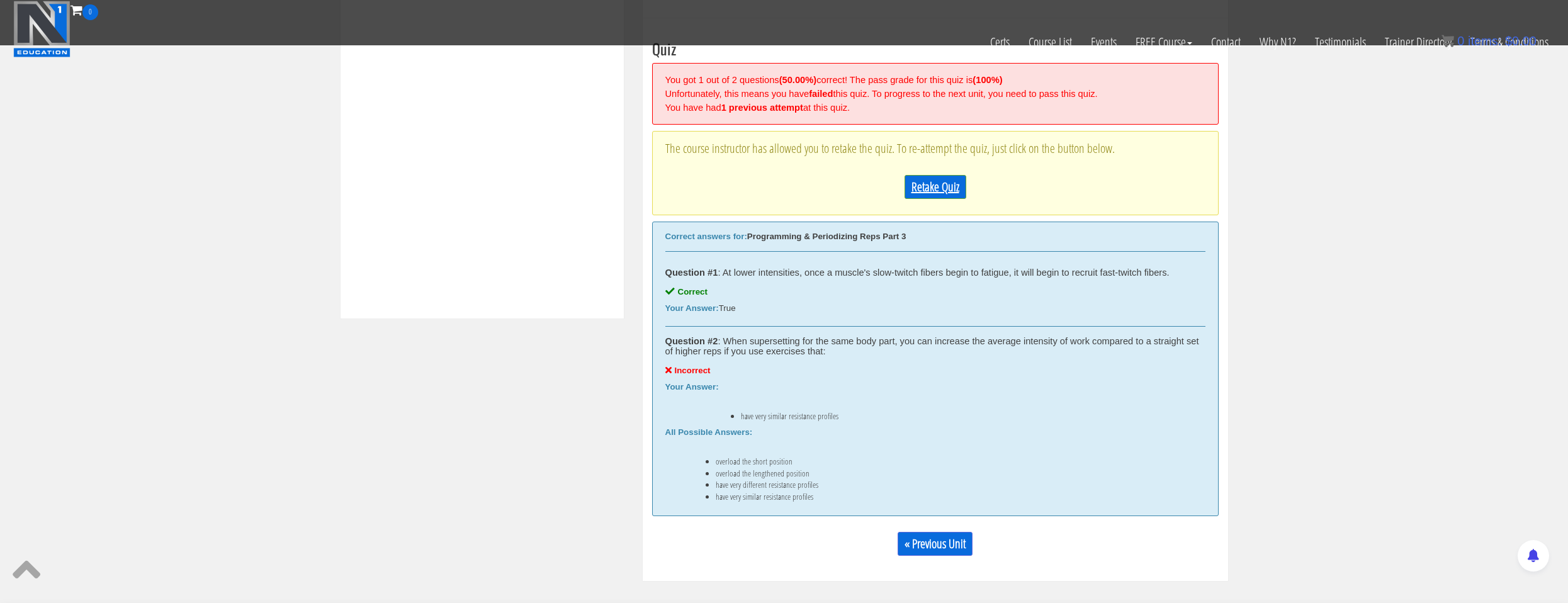
click at [929, 195] on link "Retake Quiz" at bounding box center [935, 187] width 62 height 24
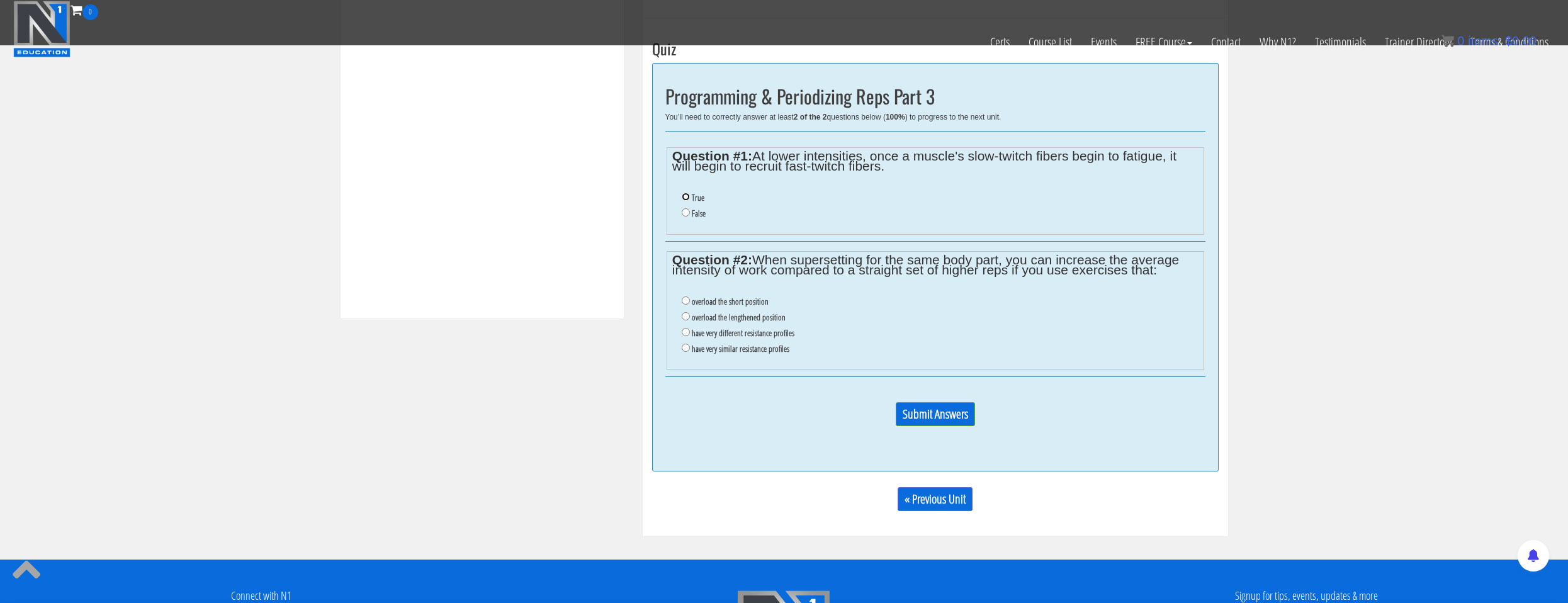
click at [686, 194] on input "True" at bounding box center [685, 196] width 8 height 8
radio input "true"
click at [720, 335] on label "have very different resistance profiles" at bounding box center [742, 333] width 102 height 10
click at [690, 335] on input "have very different resistance profiles" at bounding box center [685, 331] width 8 height 8
radio input "true"
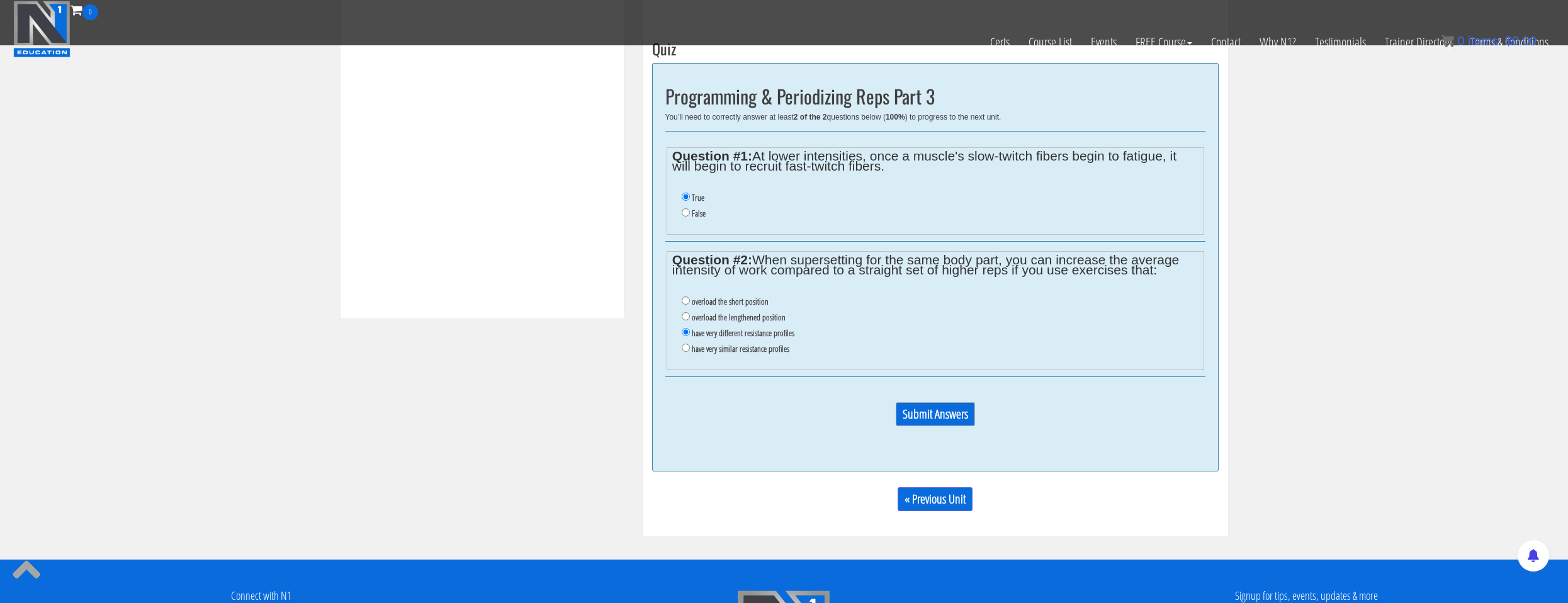
click at [913, 415] on input "Submit Answers" at bounding box center [935, 414] width 80 height 24
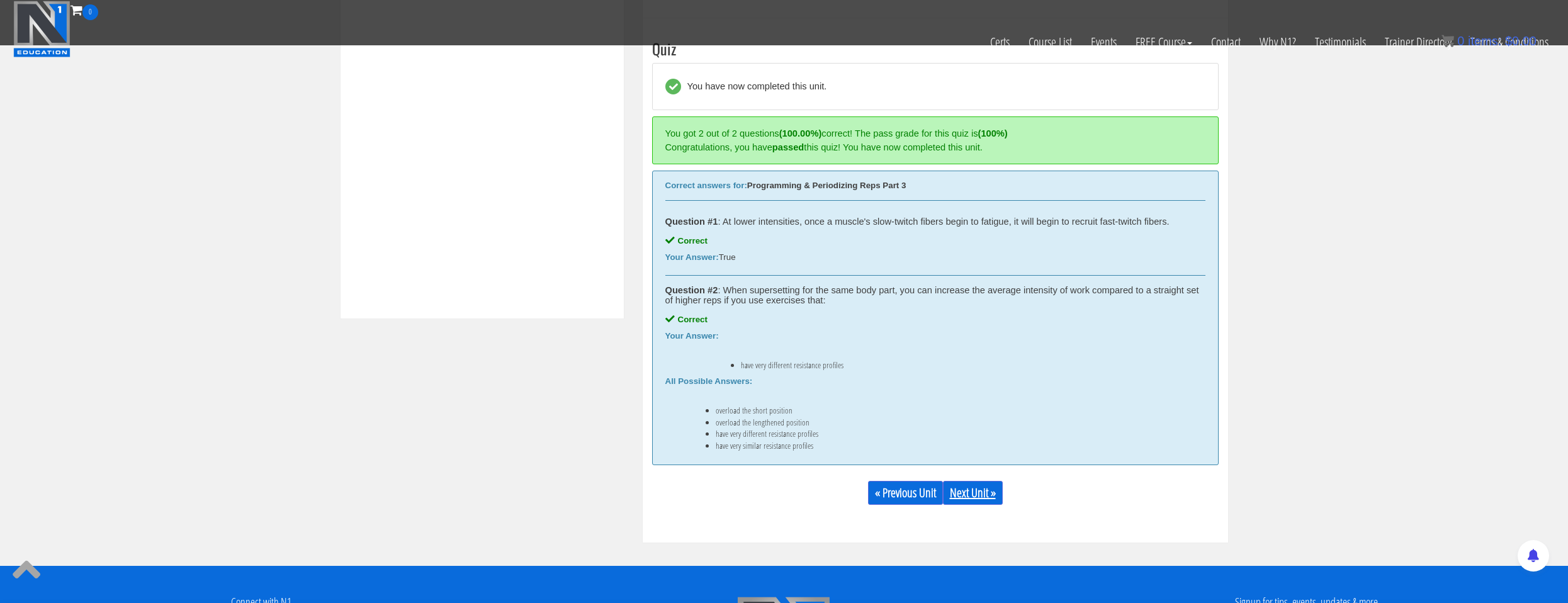
click at [980, 491] on link "Next Unit »" at bounding box center [972, 493] width 60 height 24
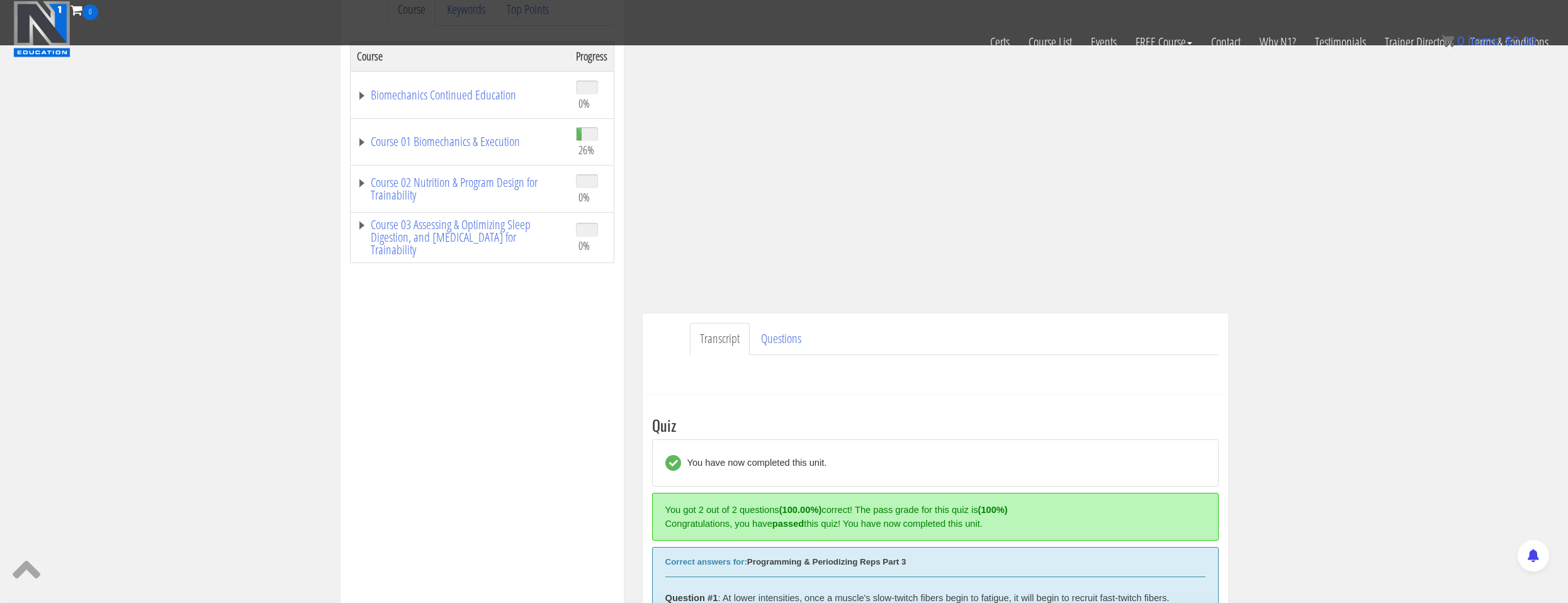
scroll to position [39, 0]
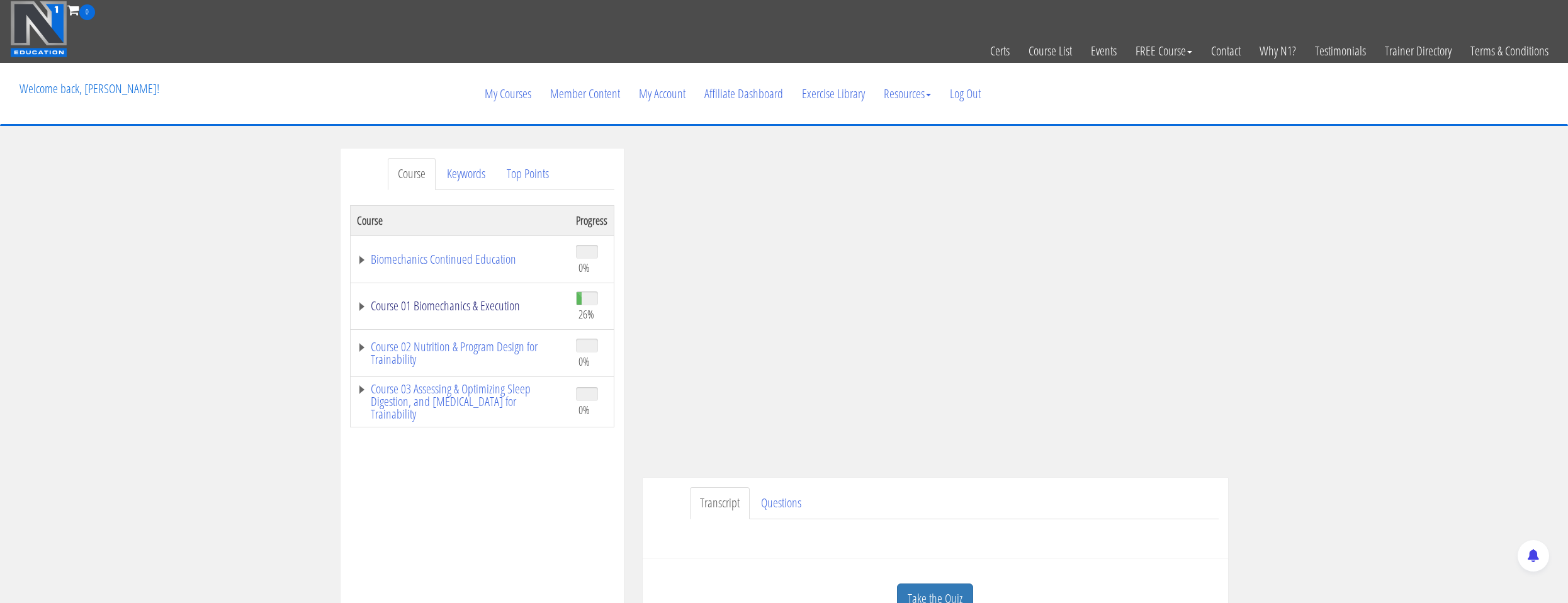
click at [508, 300] on link "Course 01 Biomechanics & Execution" at bounding box center [460, 306] width 206 height 13
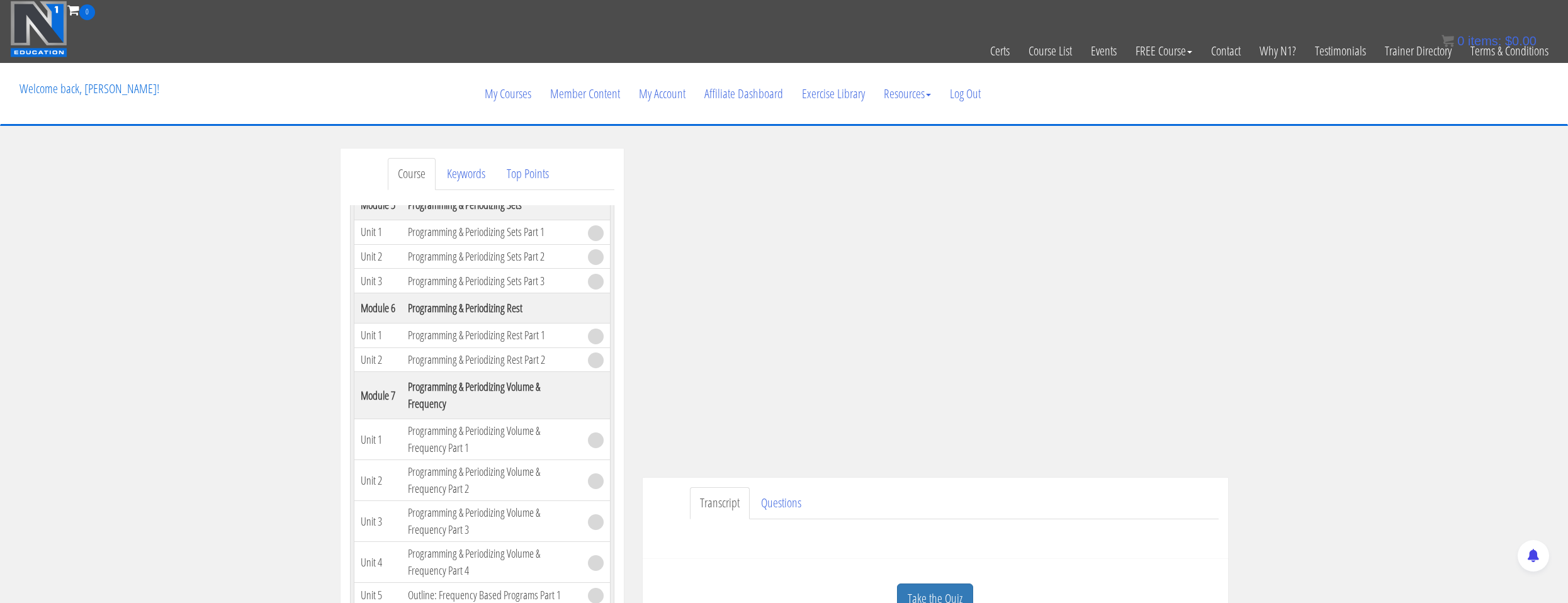
scroll to position [1070, 0]
